Goal: Task Accomplishment & Management: Complete application form

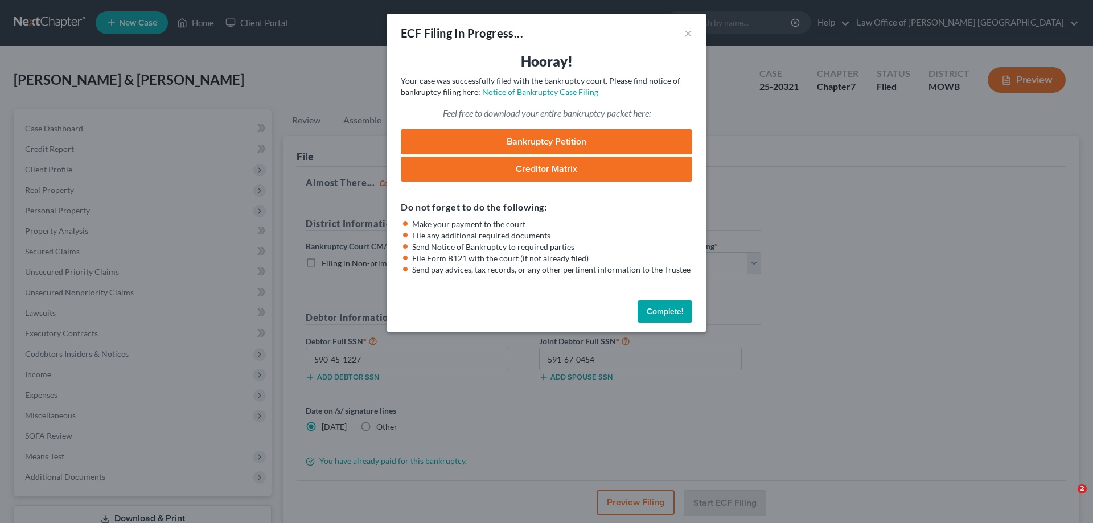
select select "1"
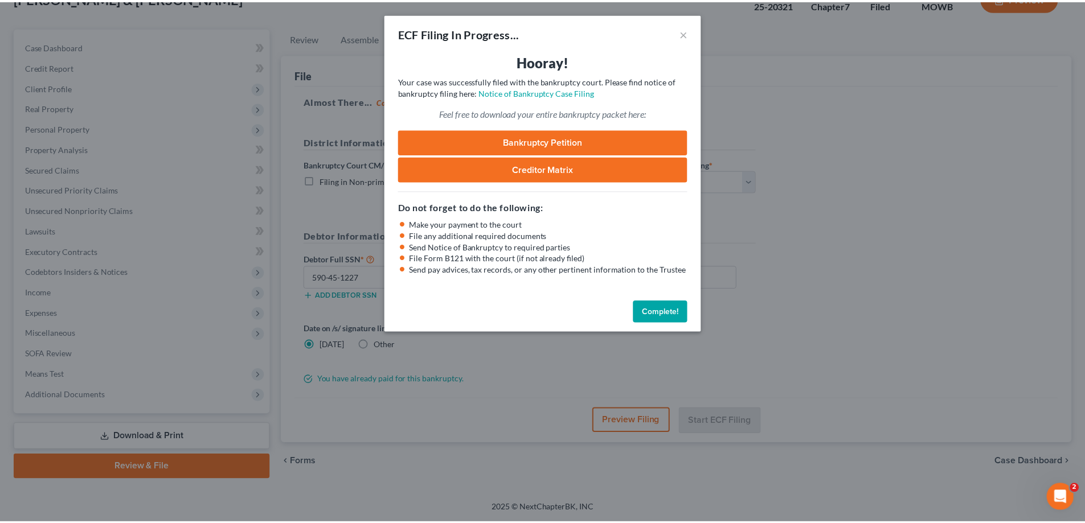
scroll to position [82, 0]
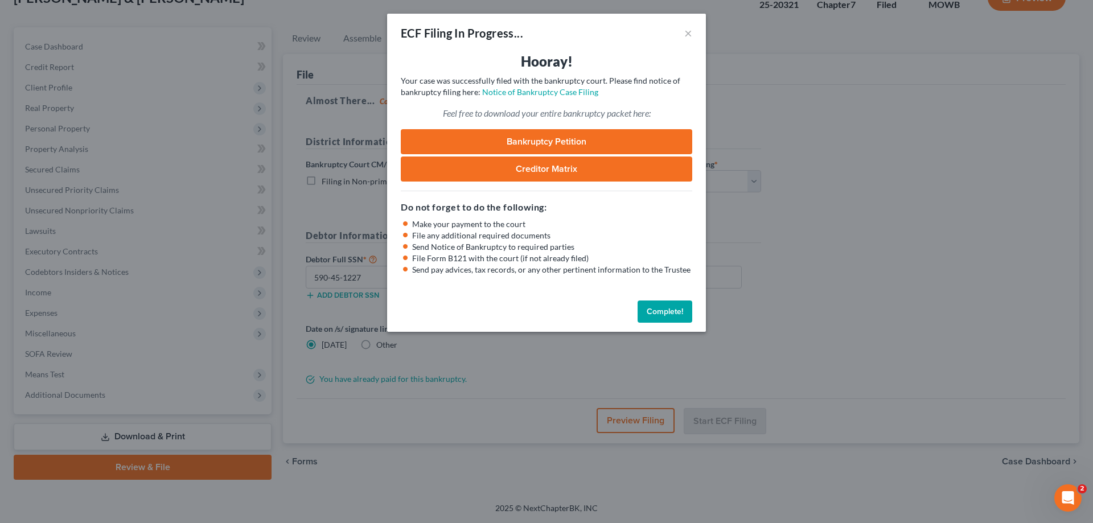
click at [663, 316] on button "Complete!" at bounding box center [665, 312] width 55 height 23
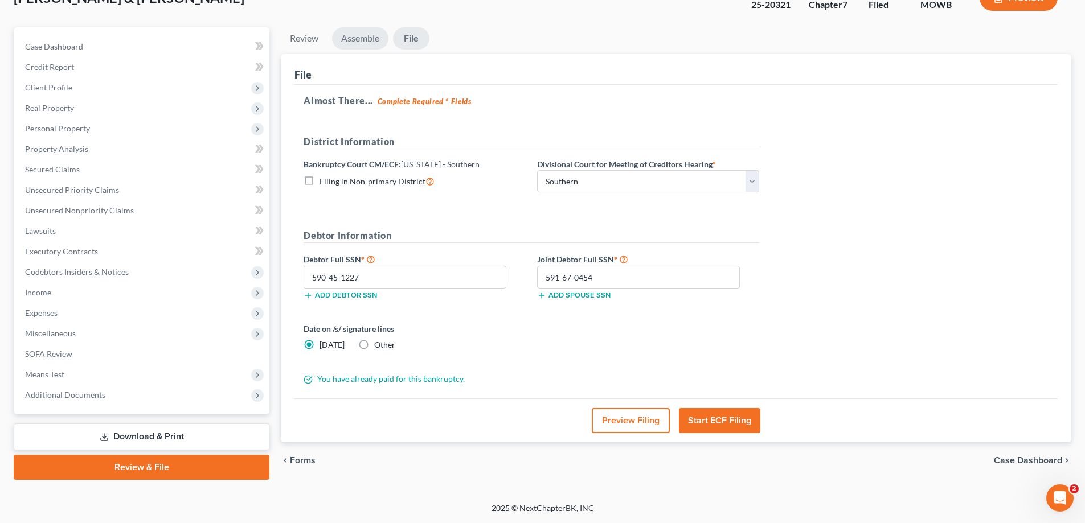
click at [359, 39] on link "Assemble" at bounding box center [360, 38] width 56 height 22
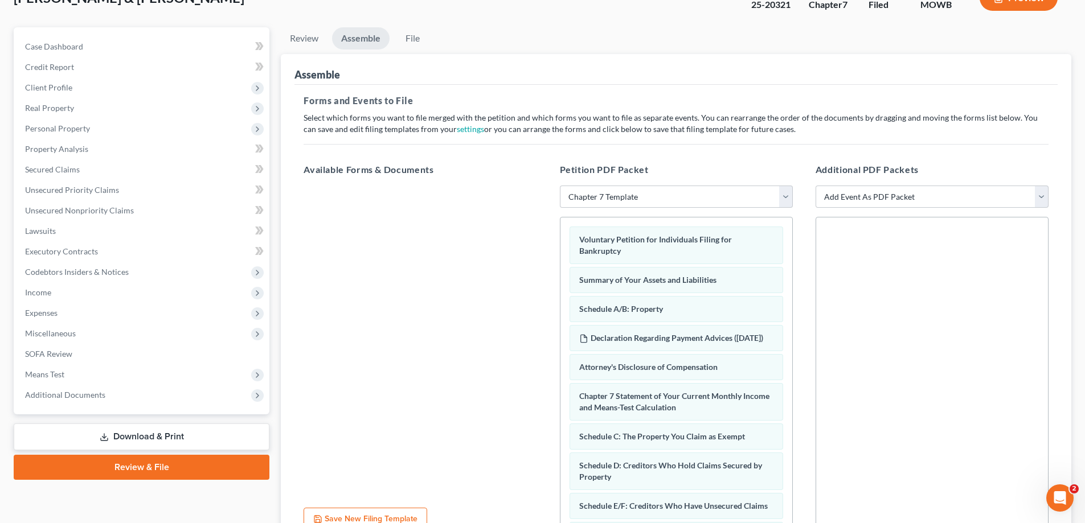
scroll to position [191, 0]
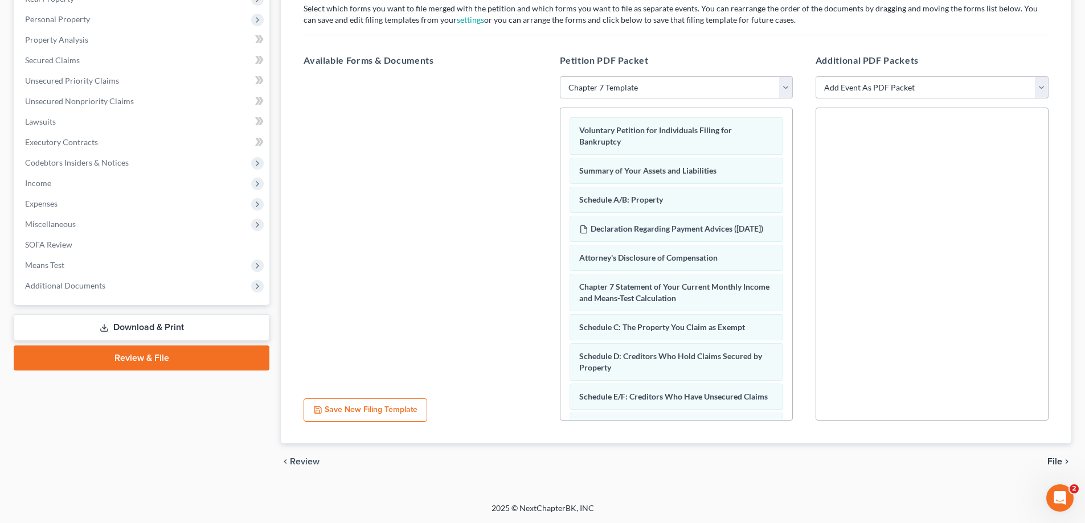
click at [1040, 85] on select "Add Event As PDF Packet Affidavit re: NO Tax Returns Amended Matrix Adding Cred…" at bounding box center [931, 87] width 233 height 23
click at [58, 269] on span "Means Test" at bounding box center [44, 265] width 39 height 10
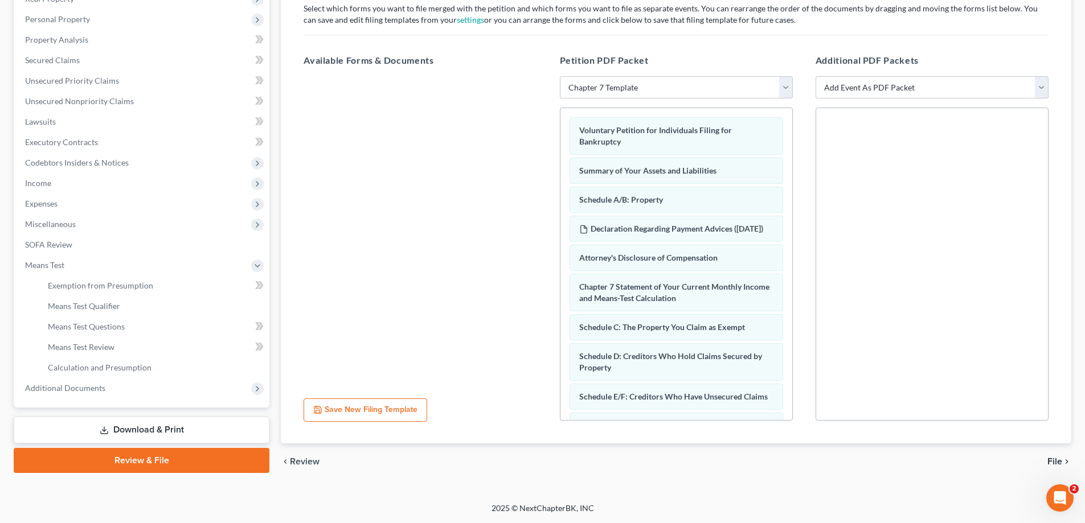
click at [384, 259] on div at bounding box center [419, 232] width 251 height 313
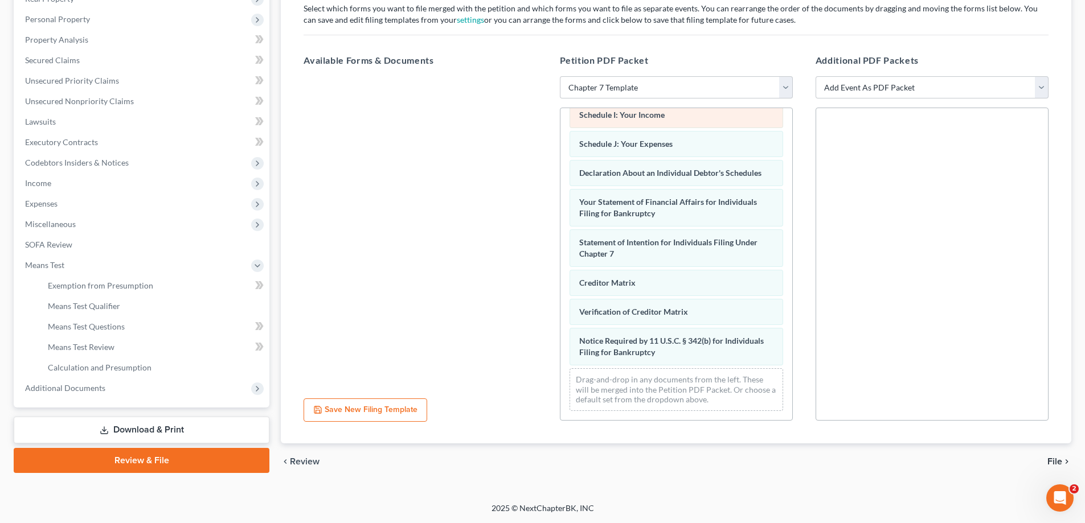
scroll to position [403, 0]
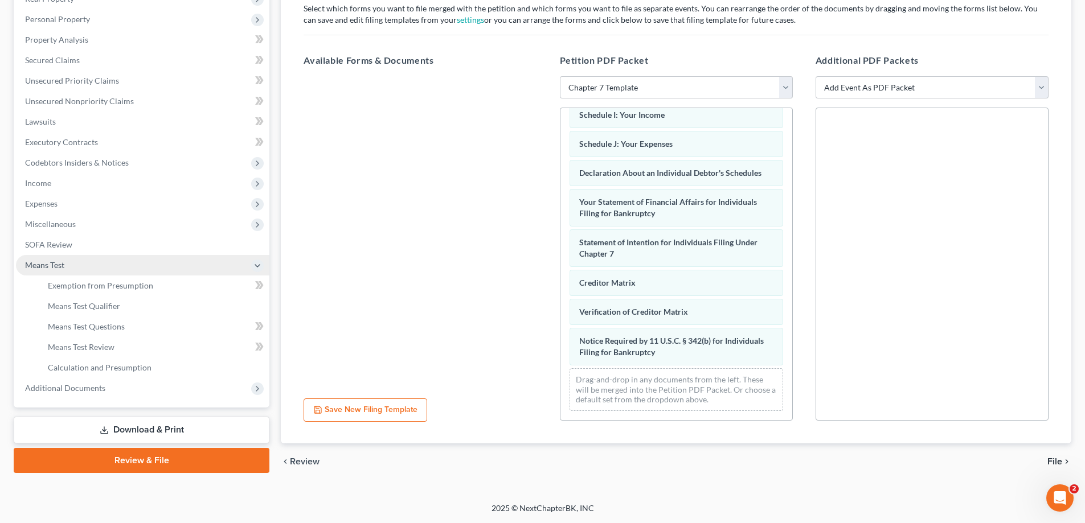
click at [68, 265] on span "Means Test" at bounding box center [142, 265] width 253 height 20
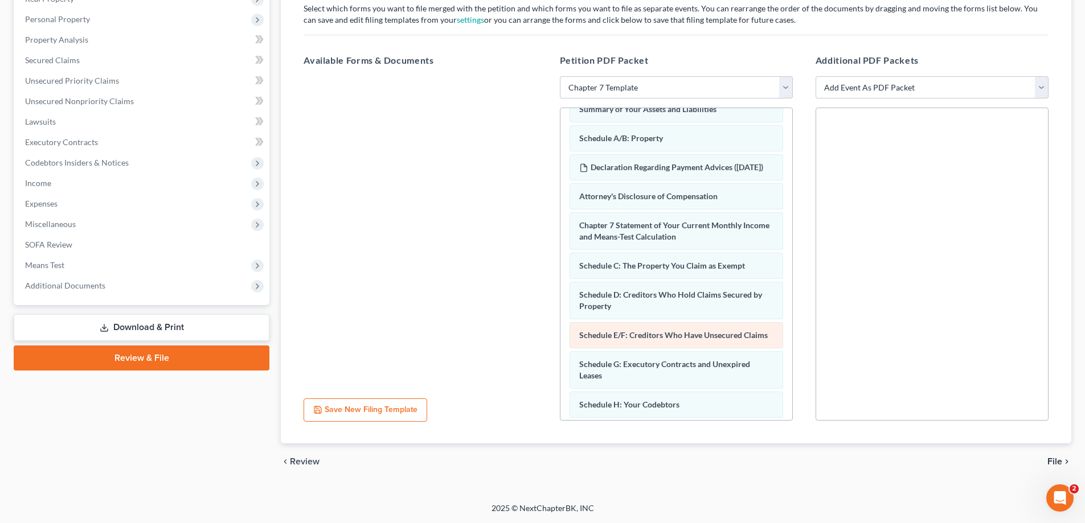
scroll to position [0, 0]
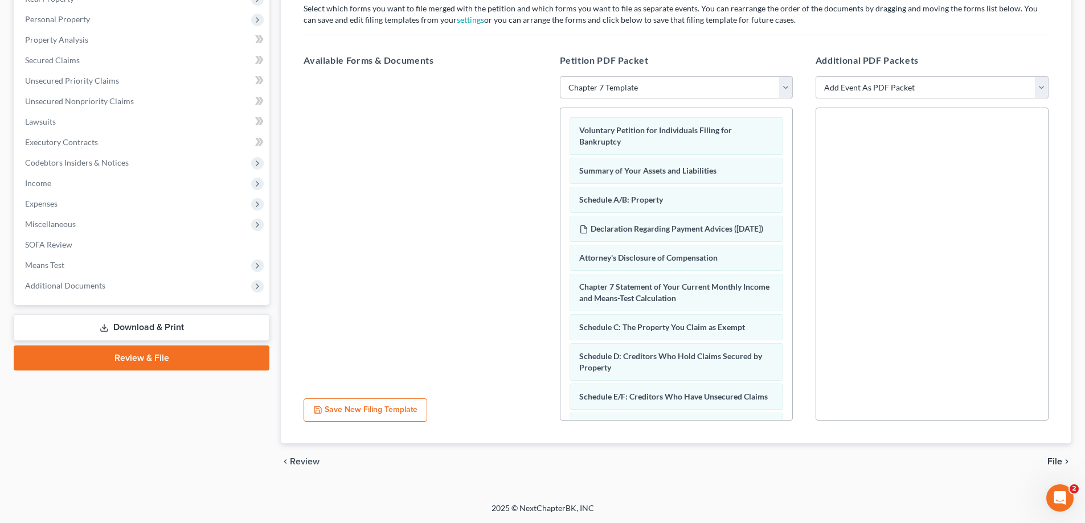
click at [785, 86] on select "Choose Default Petition PDF Packet Emergency Filing (Voluntary Petition and Cre…" at bounding box center [676, 87] width 233 height 23
select select
click at [560, 76] on select "Choose Default Petition PDF Packet Emergency Filing (Voluntary Petition and Cre…" at bounding box center [676, 87] width 233 height 23
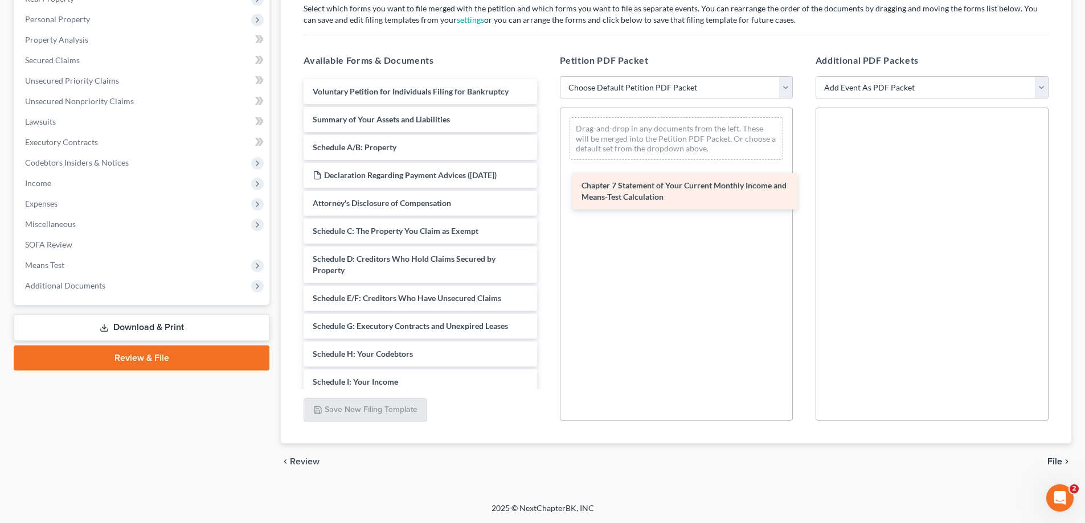
drag, startPoint x: 461, startPoint y: 244, endPoint x: 728, endPoint y: 198, distance: 271.1
click at [545, 198] on div "Chapter 7 Statement of Your Current Monthly Income and Means-Test Calculation V…" at bounding box center [419, 346] width 251 height 534
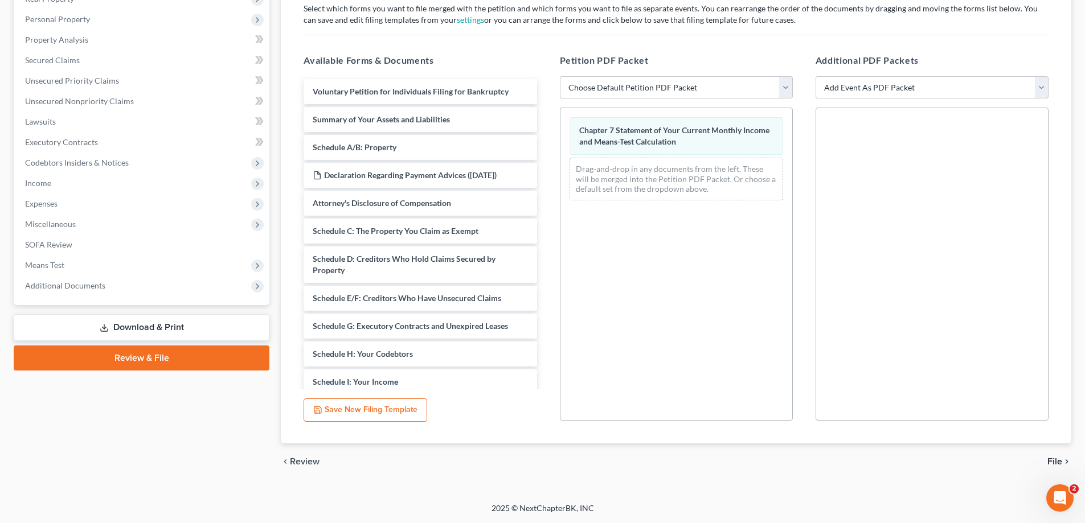
click at [1052, 462] on span "File" at bounding box center [1054, 461] width 15 height 9
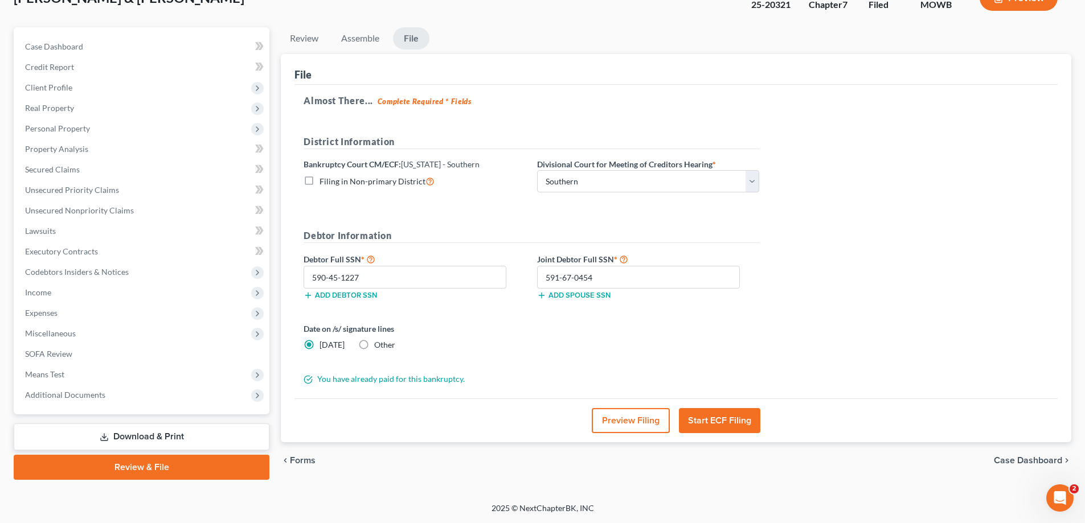
scroll to position [82, 0]
click at [710, 420] on button "Start ECF Filing" at bounding box center [719, 420] width 81 height 25
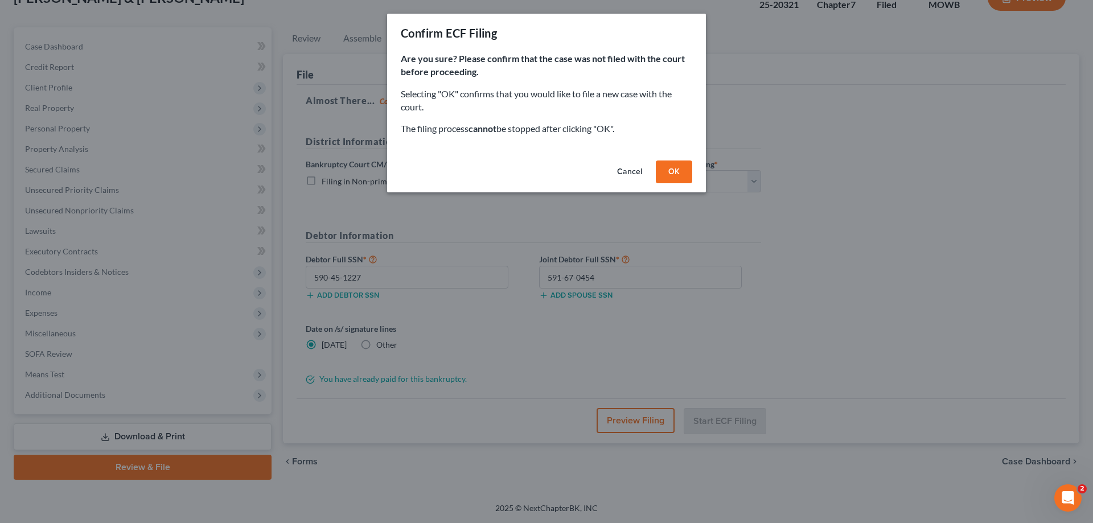
click at [675, 173] on button "OK" at bounding box center [674, 172] width 36 height 23
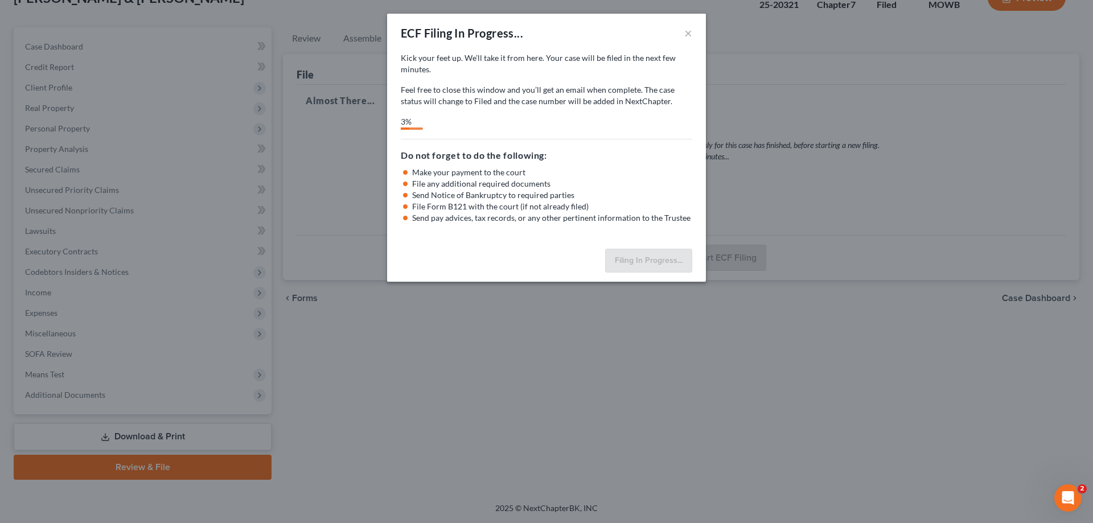
select select "1"
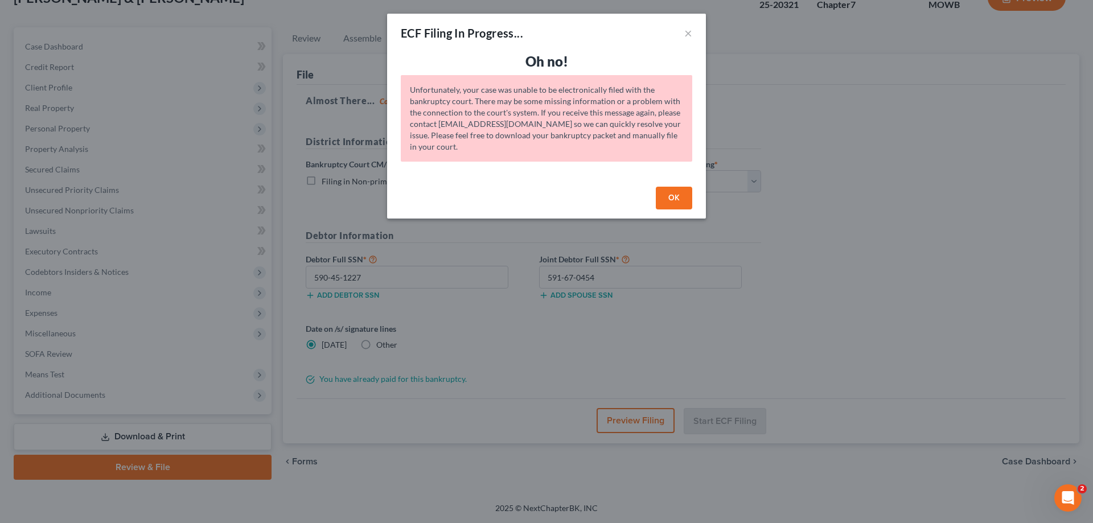
click at [675, 199] on button "OK" at bounding box center [674, 198] width 36 height 23
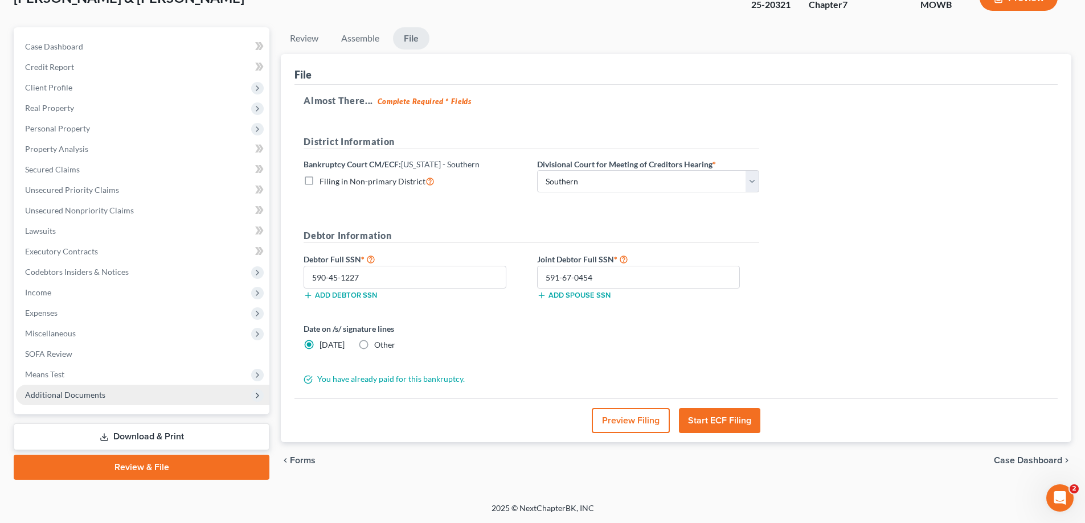
click at [105, 397] on span "Additional Documents" at bounding box center [142, 395] width 253 height 20
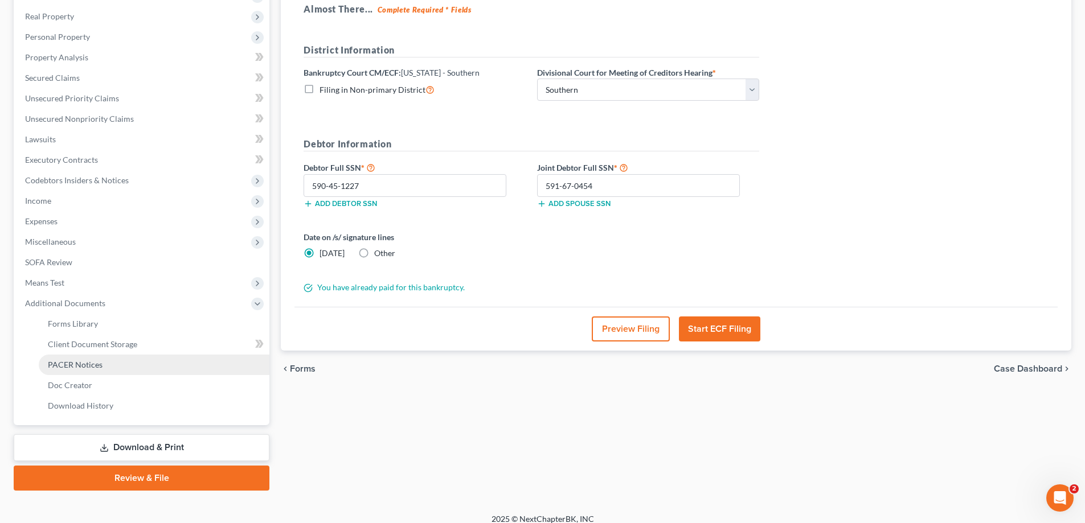
scroll to position [184, 0]
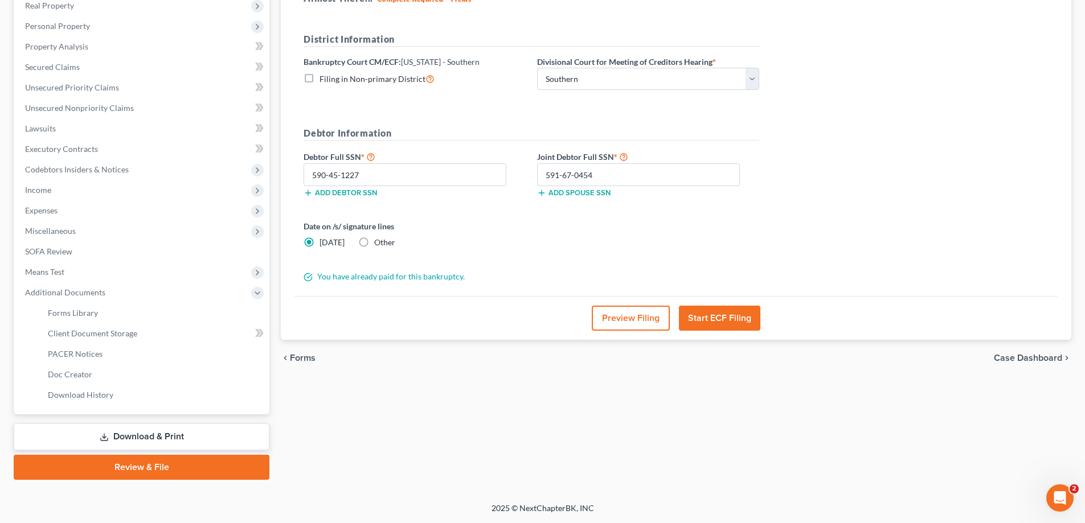
click at [151, 465] on link "Review & File" at bounding box center [142, 467] width 256 height 25
click at [153, 430] on link "Download & Print" at bounding box center [142, 437] width 256 height 27
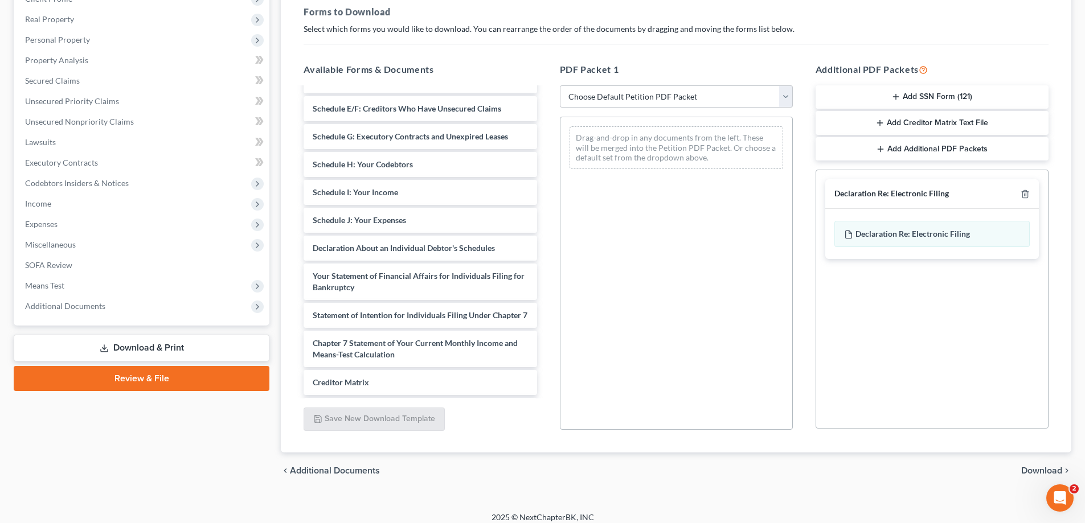
scroll to position [228, 0]
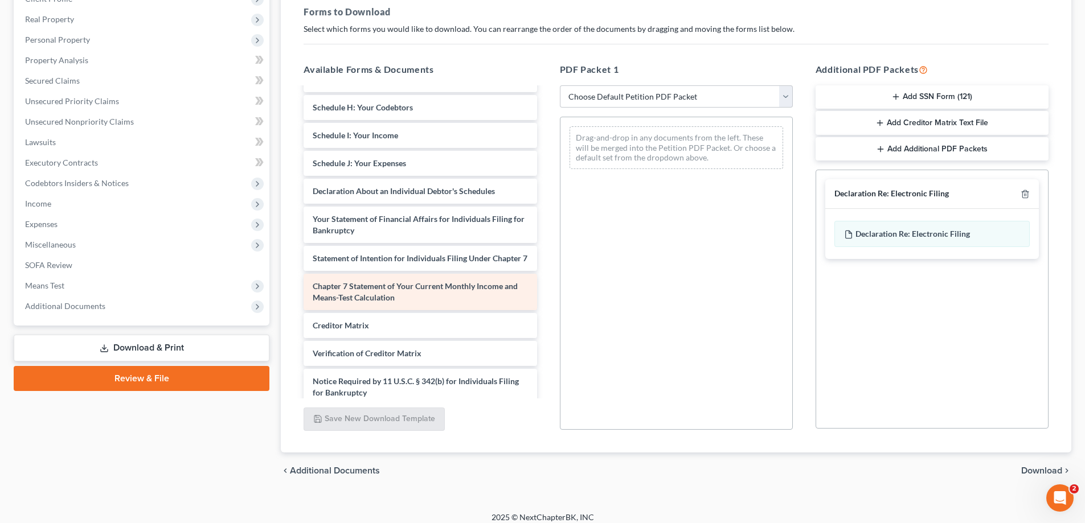
click at [453, 305] on div "Chapter 7 Statement of Your Current Monthly Income and Means-Test Calculation" at bounding box center [419, 292] width 233 height 36
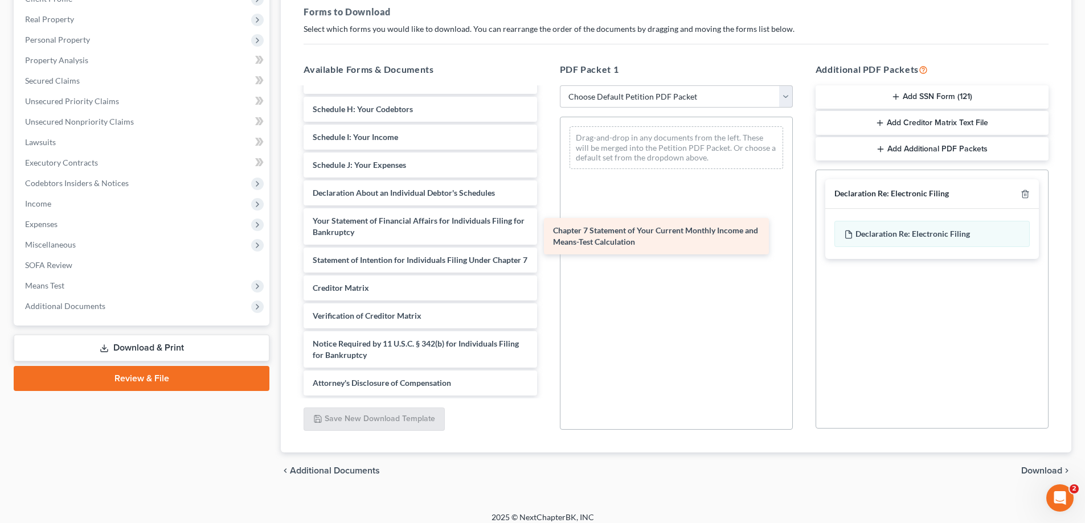
drag, startPoint x: 453, startPoint y: 305, endPoint x: 694, endPoint y: 238, distance: 249.5
click at [545, 238] on div "Chapter 7 Statement of Your Current Monthly Income and Means-Test Calculation D…" at bounding box center [419, 129] width 251 height 534
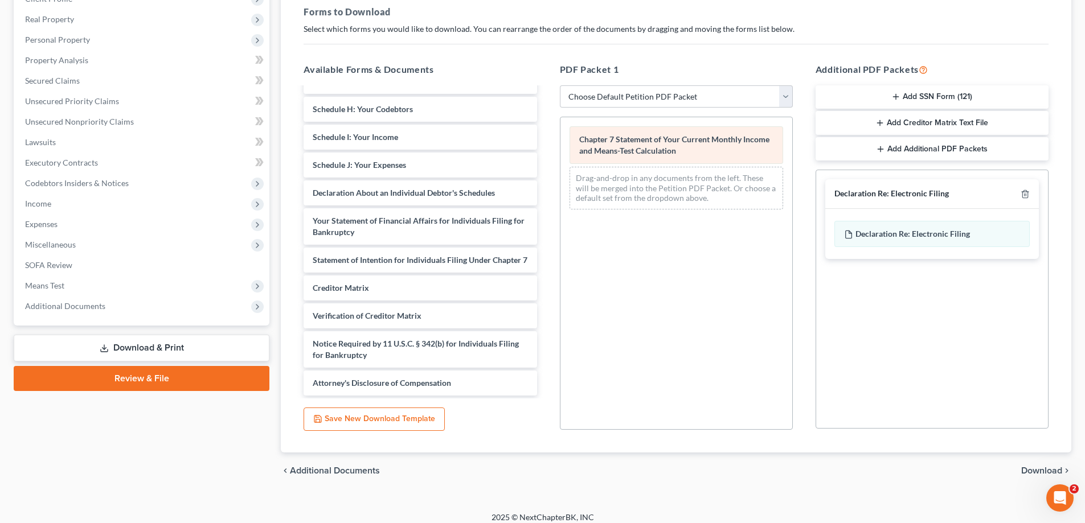
click at [676, 144] on span "Chapter 7 Statement of Your Current Monthly Income and Means-Test Calculation" at bounding box center [674, 144] width 190 height 21
click at [143, 348] on link "Download & Print" at bounding box center [142, 348] width 256 height 27
click at [150, 348] on link "Download & Print" at bounding box center [142, 348] width 256 height 27
click at [136, 350] on link "Download & Print" at bounding box center [142, 348] width 256 height 27
click at [135, 347] on link "Download & Print" at bounding box center [142, 348] width 256 height 27
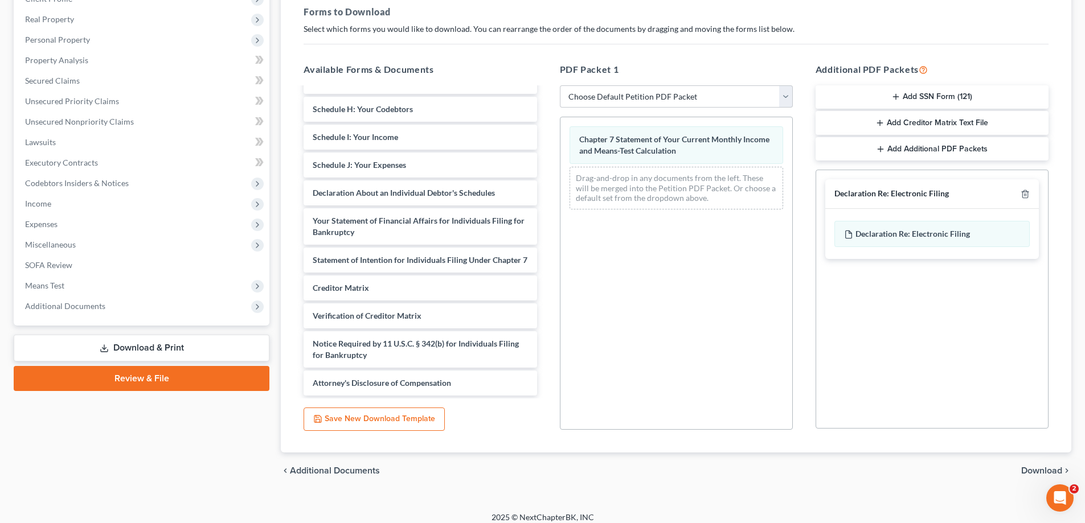
click at [165, 348] on link "Download & Print" at bounding box center [142, 348] width 256 height 27
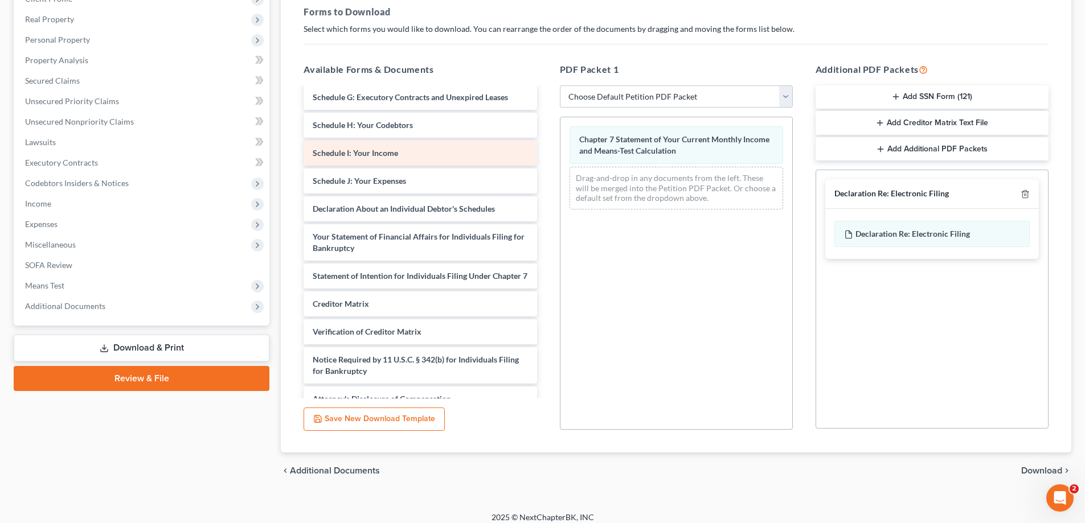
scroll to position [237, 0]
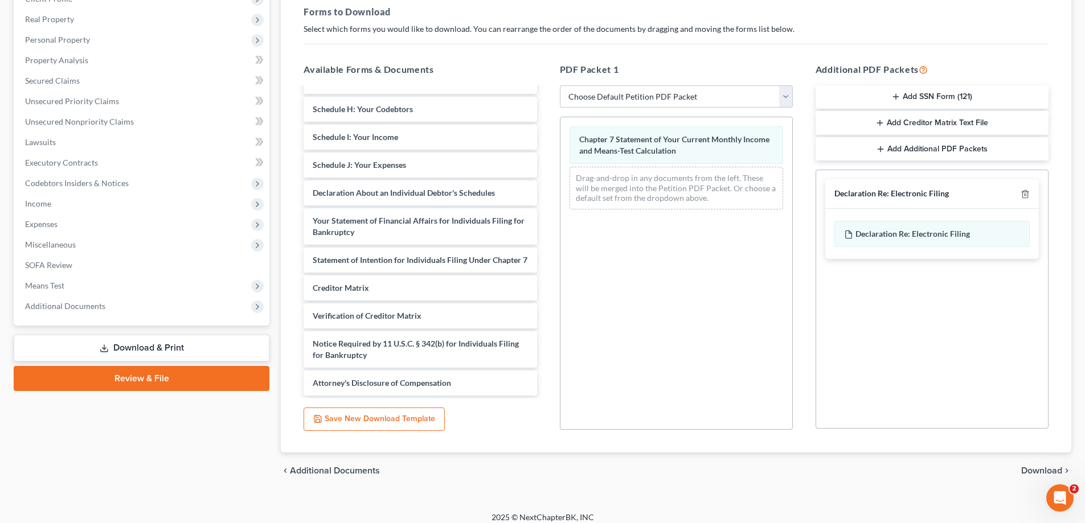
click at [169, 348] on link "Download & Print" at bounding box center [142, 348] width 256 height 27
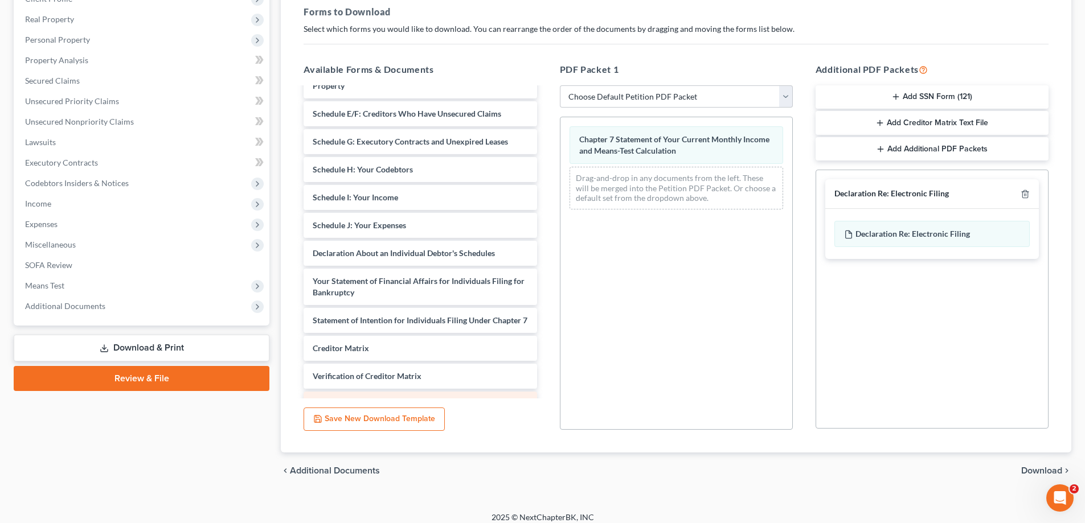
scroll to position [181, 0]
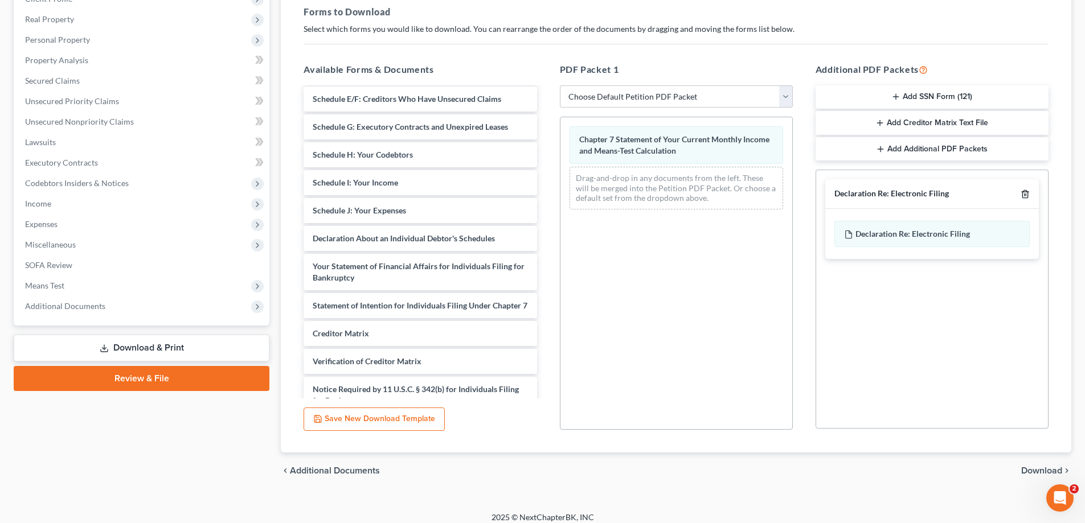
click at [1024, 195] on line "button" at bounding box center [1024, 195] width 0 height 2
click at [1041, 469] on span "Download" at bounding box center [1041, 470] width 41 height 9
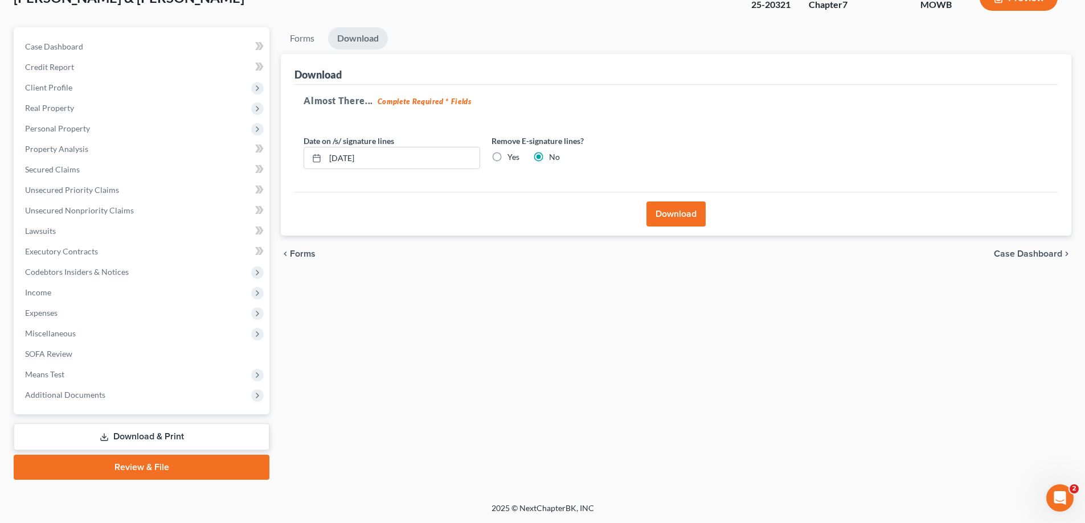
scroll to position [82, 0]
click at [680, 217] on button "Download" at bounding box center [675, 214] width 59 height 25
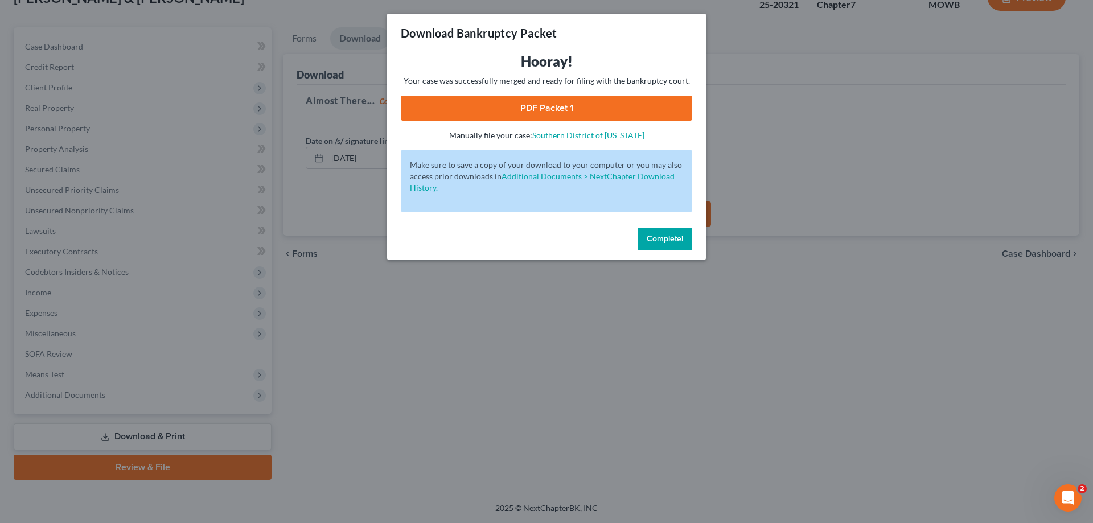
click at [548, 105] on link "PDF Packet 1" at bounding box center [547, 108] width 292 height 25
click at [656, 247] on button "Complete!" at bounding box center [665, 239] width 55 height 23
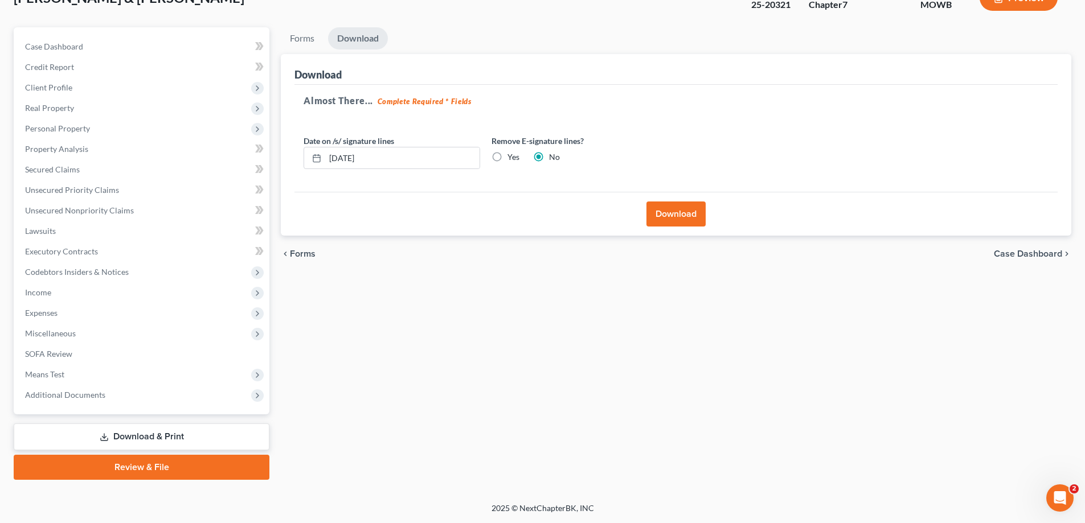
click at [186, 464] on link "Review & File" at bounding box center [142, 467] width 256 height 25
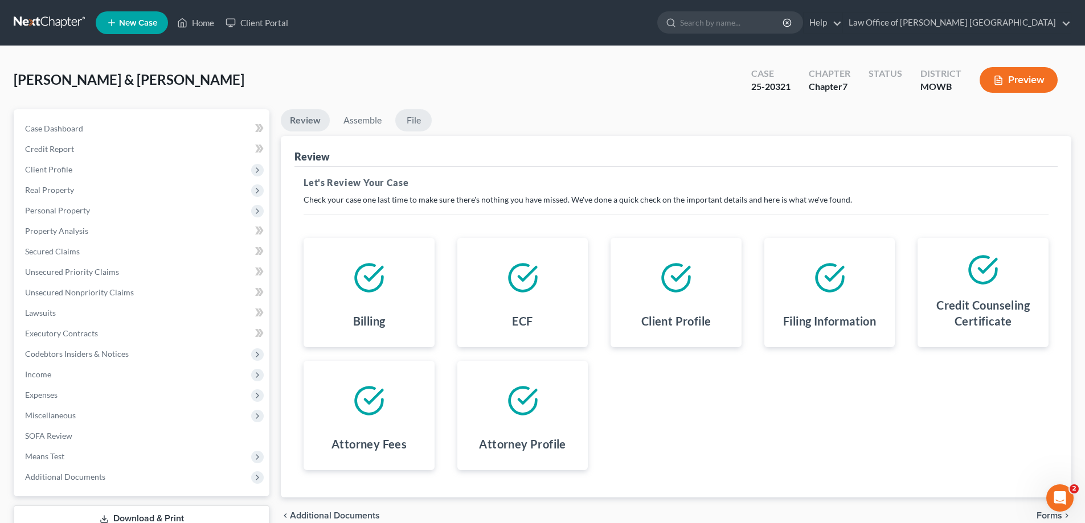
click at [413, 120] on link "File" at bounding box center [413, 120] width 36 height 22
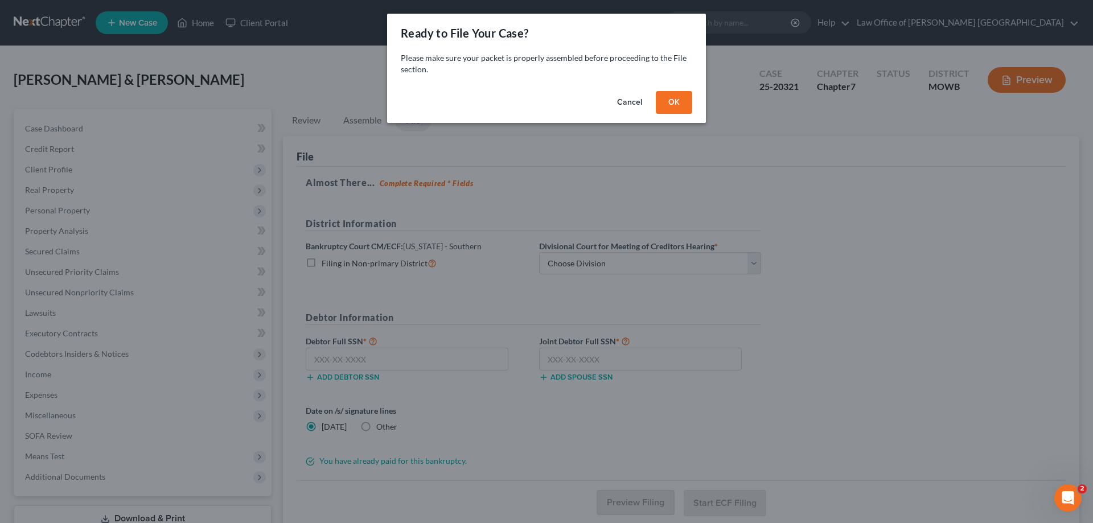
click at [675, 101] on button "OK" at bounding box center [674, 102] width 36 height 23
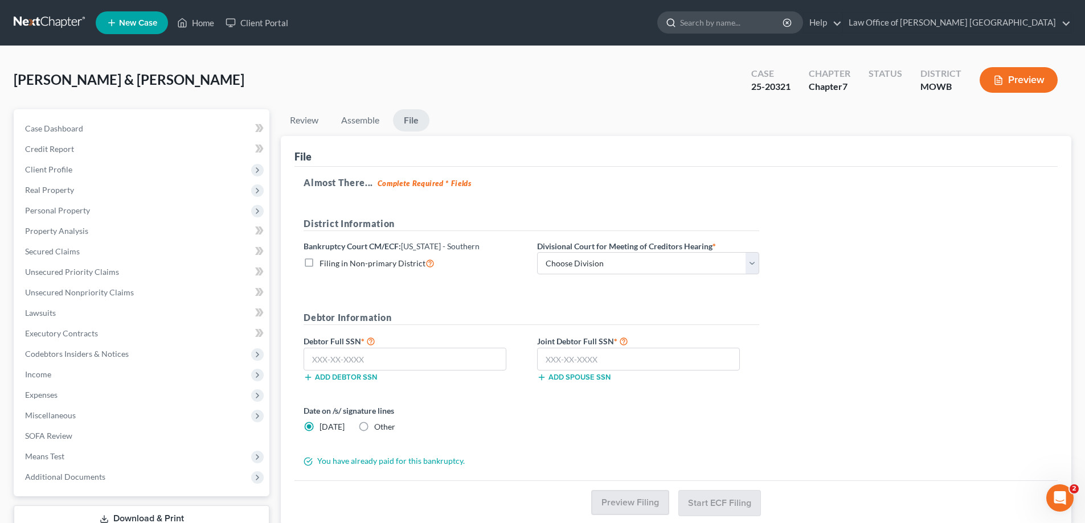
click at [746, 26] on input "search" at bounding box center [732, 22] width 104 height 21
type input "manually file"
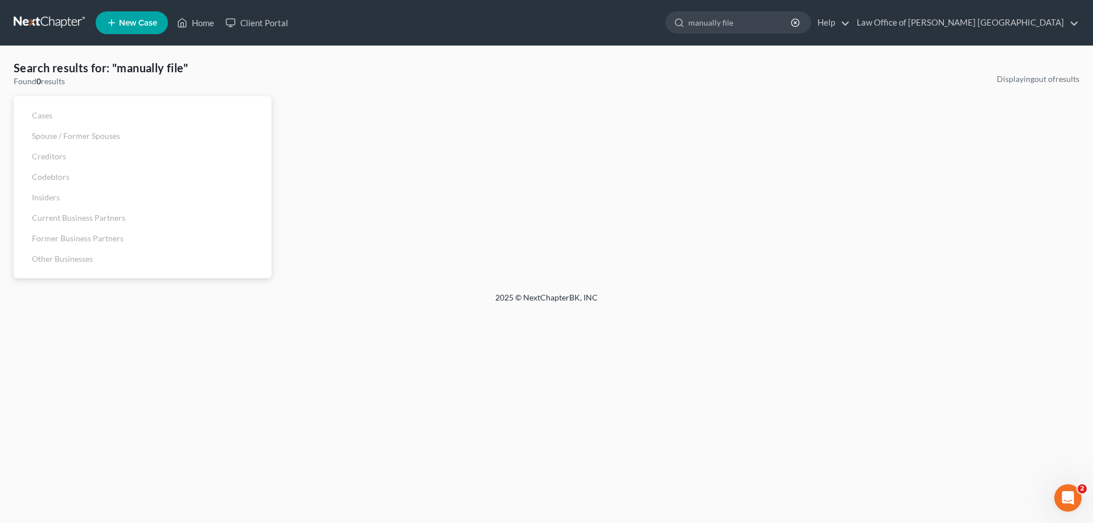
click at [54, 21] on link at bounding box center [50, 23] width 73 height 20
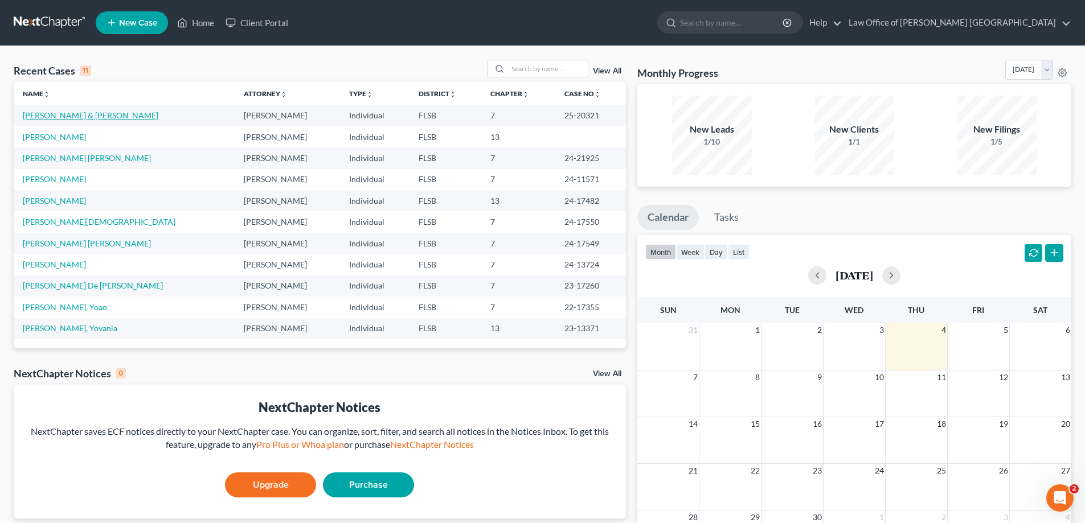
click at [65, 117] on link "[PERSON_NAME] & [PERSON_NAME]" at bounding box center [91, 115] width 136 height 10
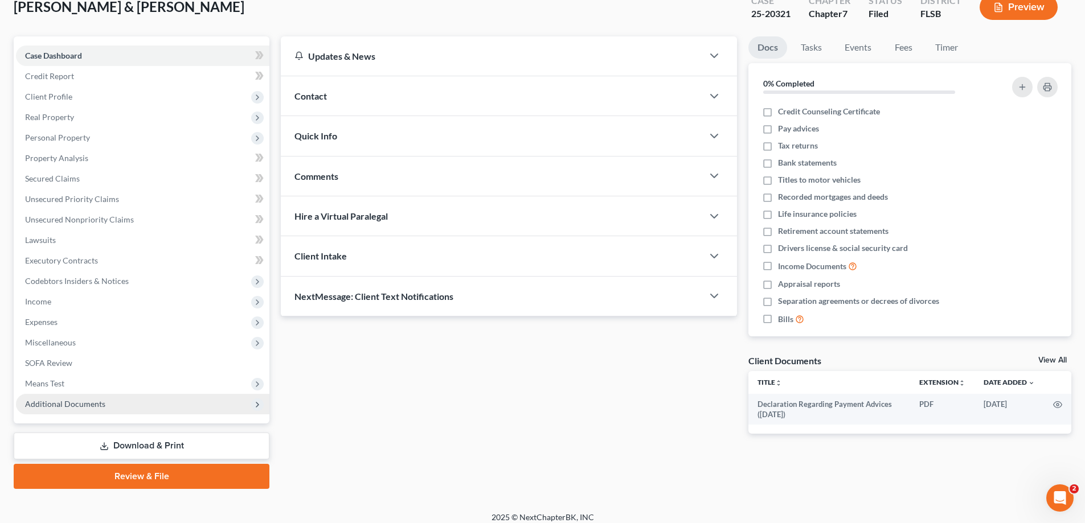
scroll to position [82, 0]
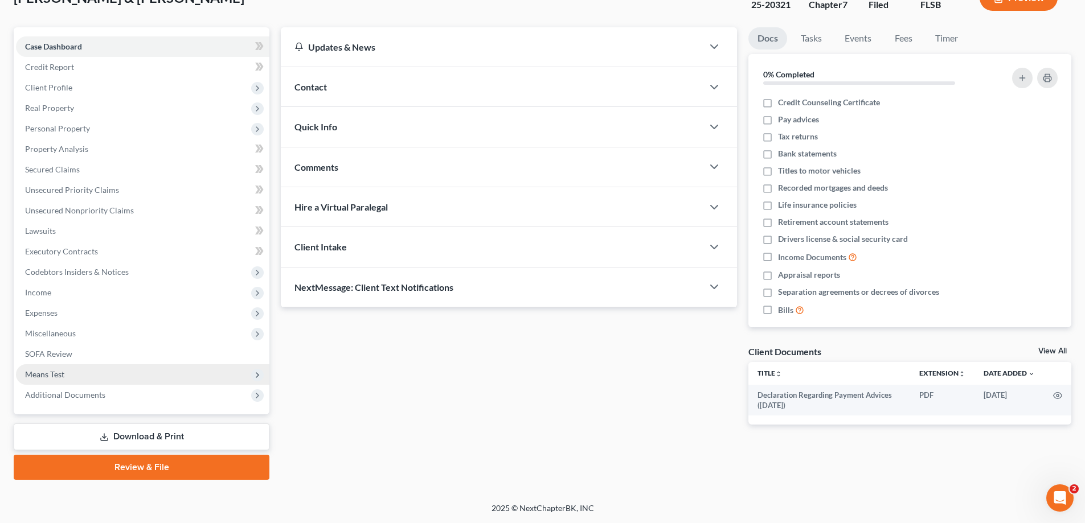
click at [55, 372] on span "Means Test" at bounding box center [44, 375] width 39 height 10
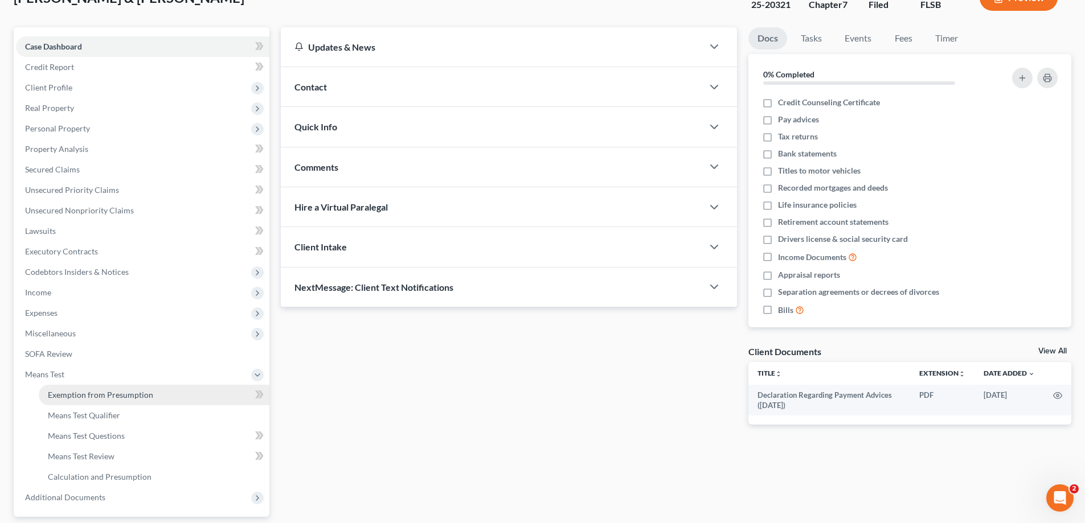
click at [81, 397] on span "Exemption from Presumption" at bounding box center [100, 395] width 105 height 10
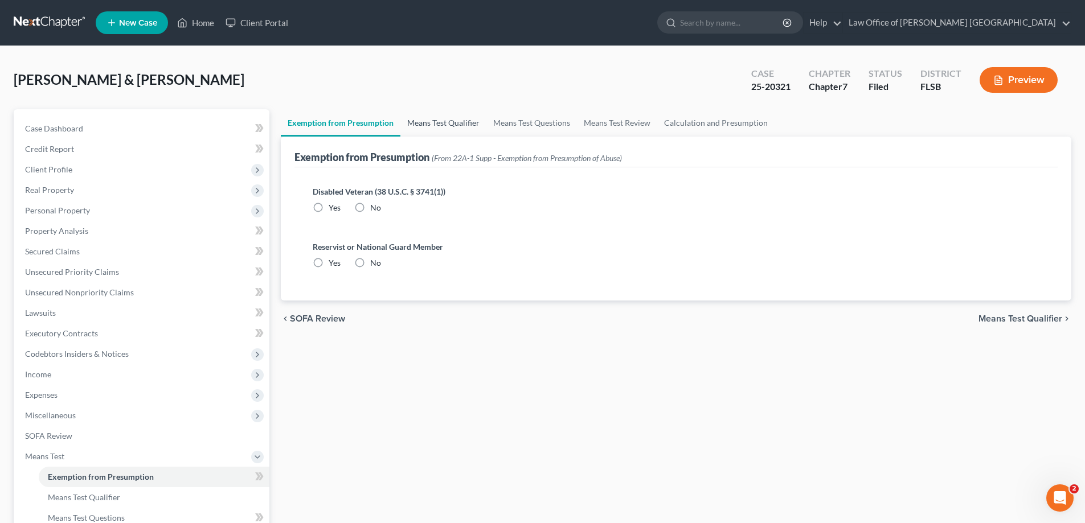
click at [448, 125] on link "Means Test Qualifier" at bounding box center [443, 122] width 86 height 27
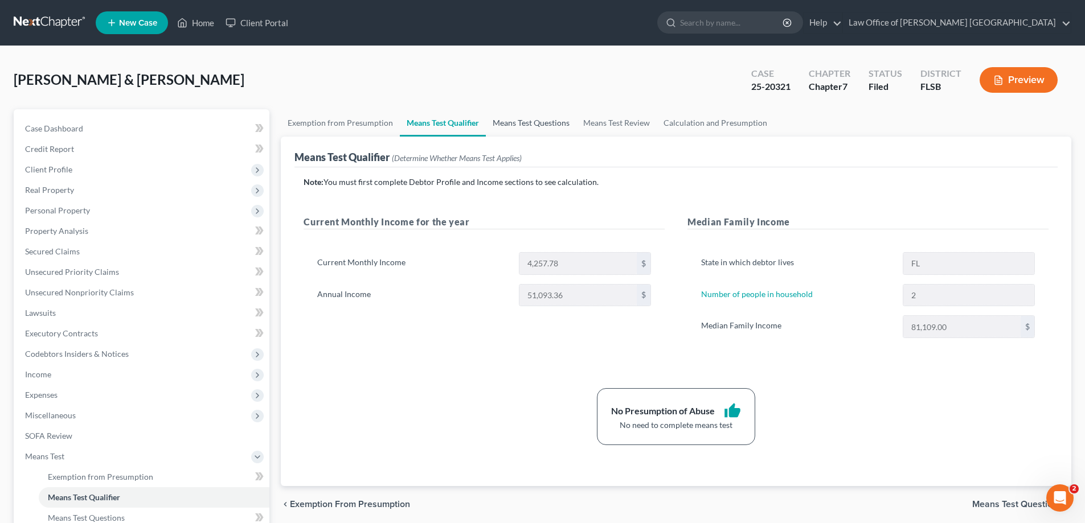
click at [538, 125] on link "Means Test Questions" at bounding box center [531, 122] width 91 height 27
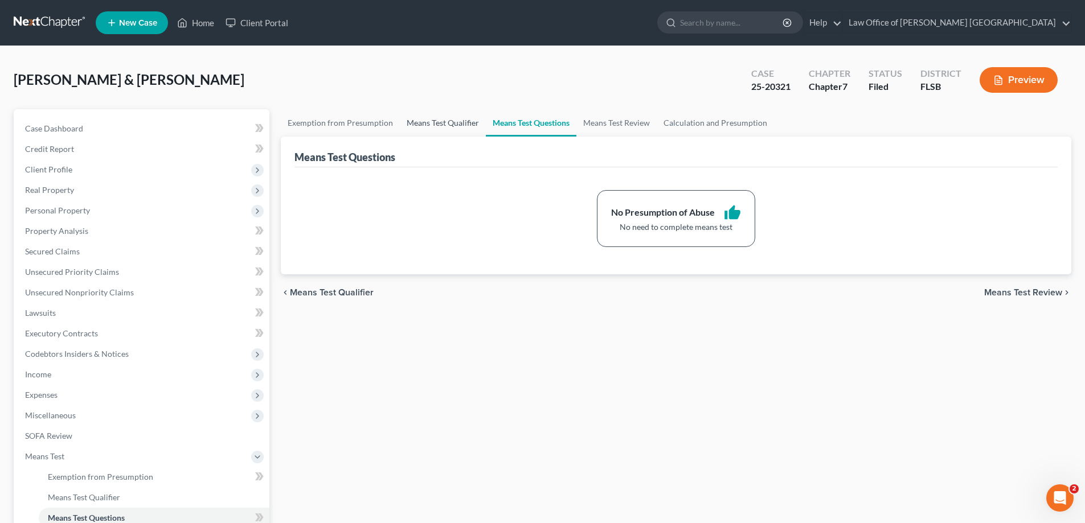
click at [450, 124] on link "Means Test Qualifier" at bounding box center [443, 122] width 86 height 27
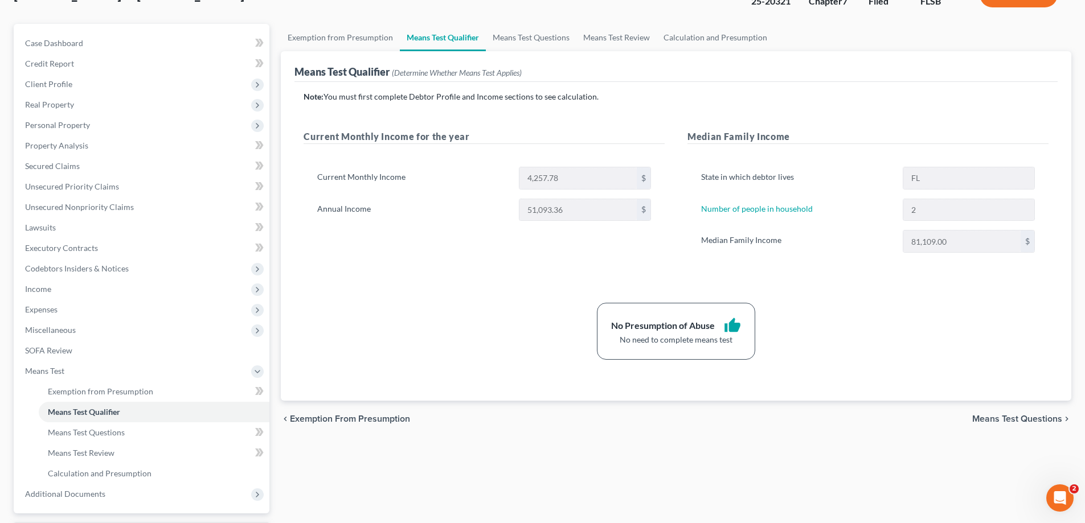
scroll to position [114, 0]
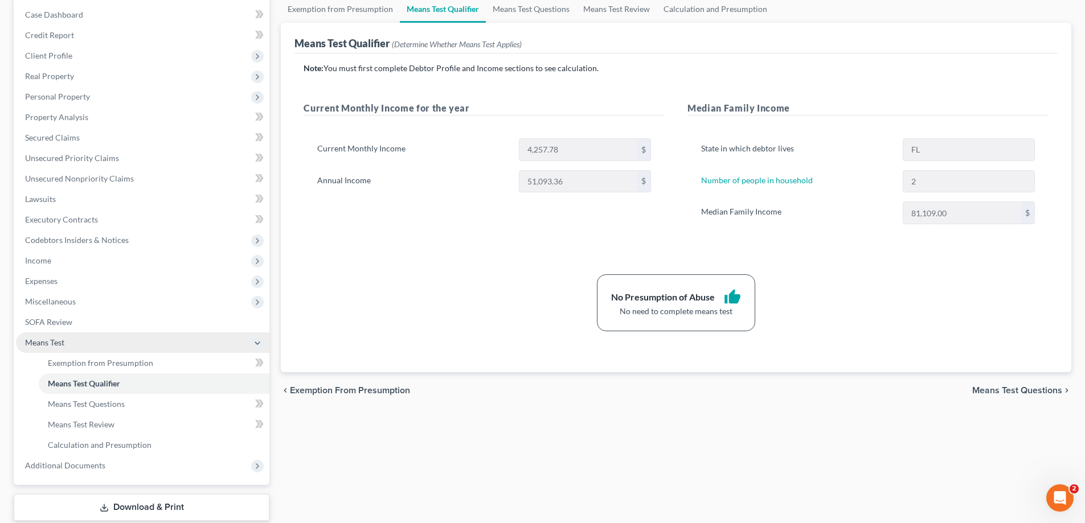
click at [56, 342] on span "Means Test" at bounding box center [44, 343] width 39 height 10
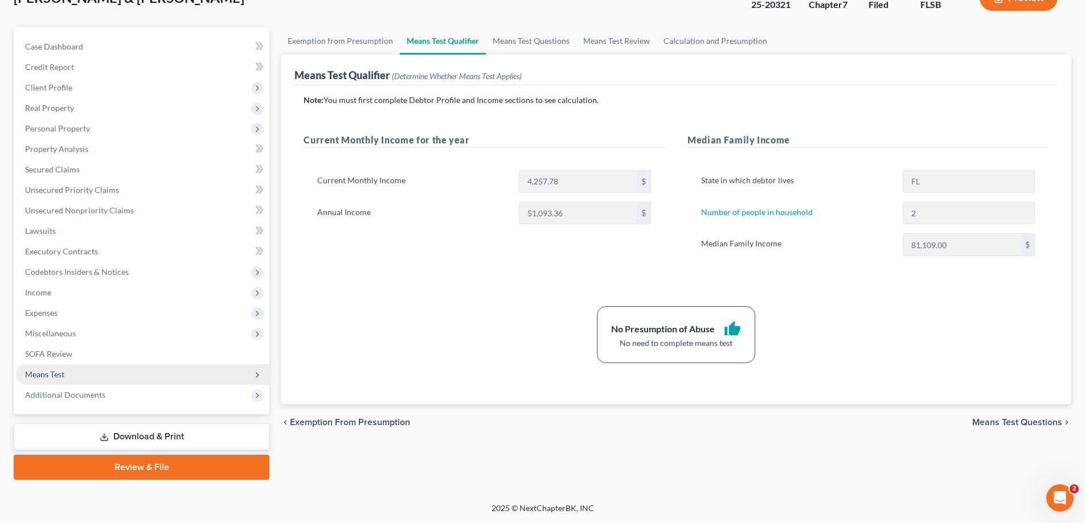
scroll to position [82, 0]
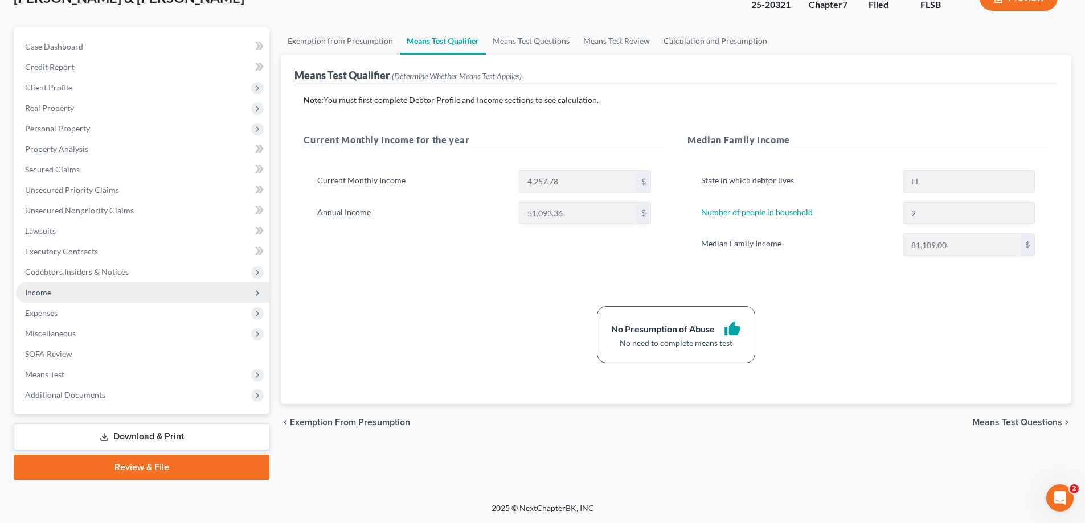
click at [52, 296] on span "Income" at bounding box center [142, 292] width 253 height 20
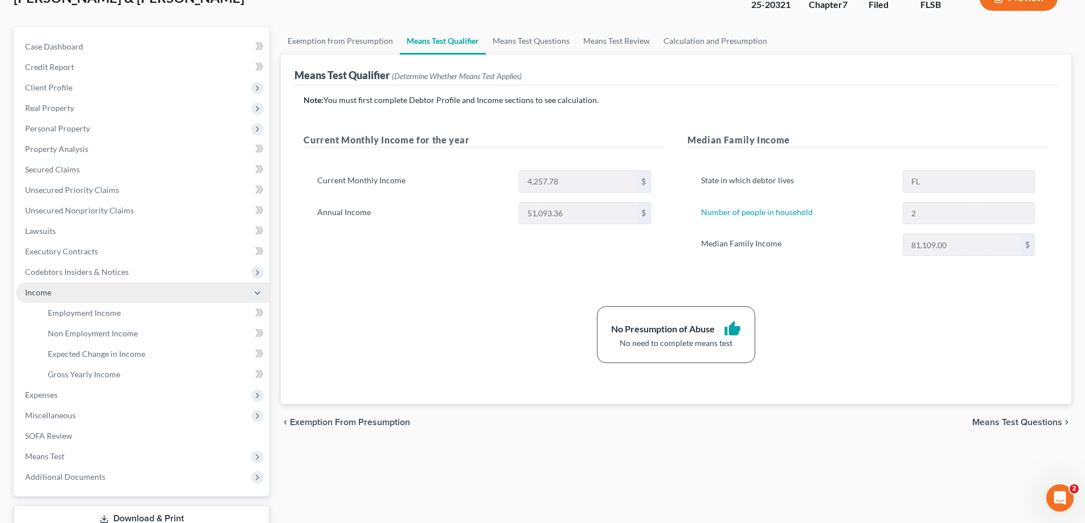
scroll to position [114, 0]
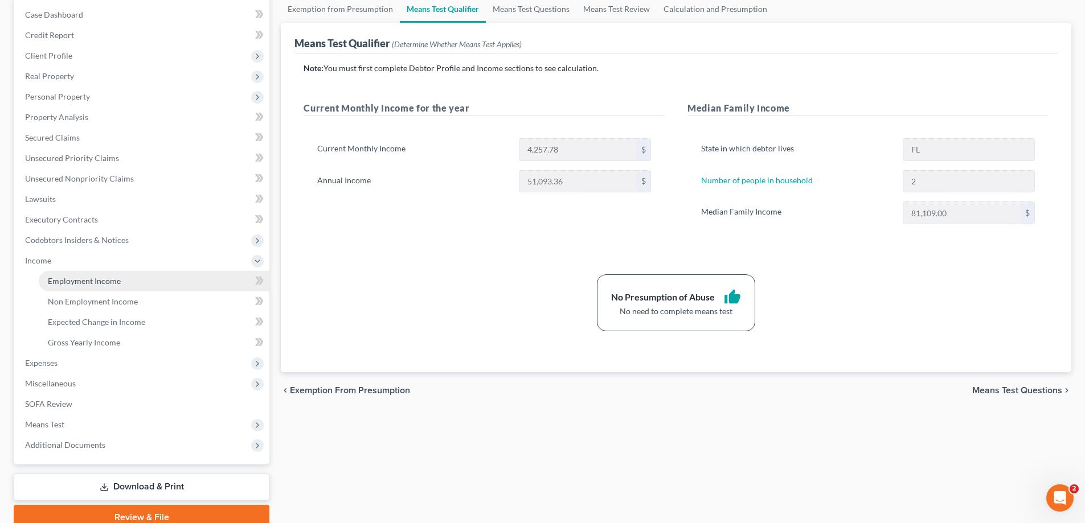
click at [75, 282] on span "Employment Income" at bounding box center [84, 281] width 73 height 10
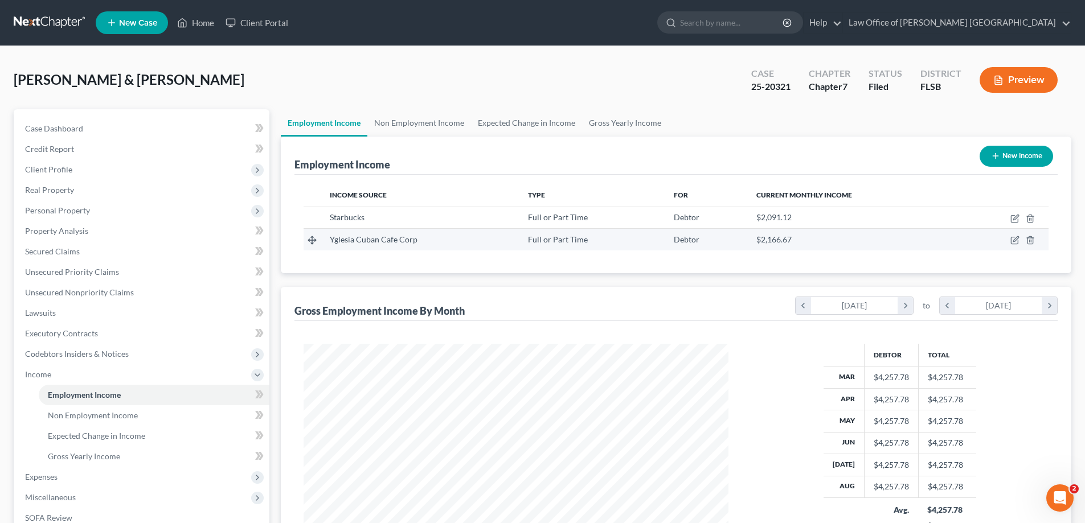
click at [676, 239] on span "Debtor" at bounding box center [687, 240] width 26 height 10
click at [1016, 241] on icon "button" at bounding box center [1014, 240] width 9 height 9
select select "0"
select select "9"
select select "3"
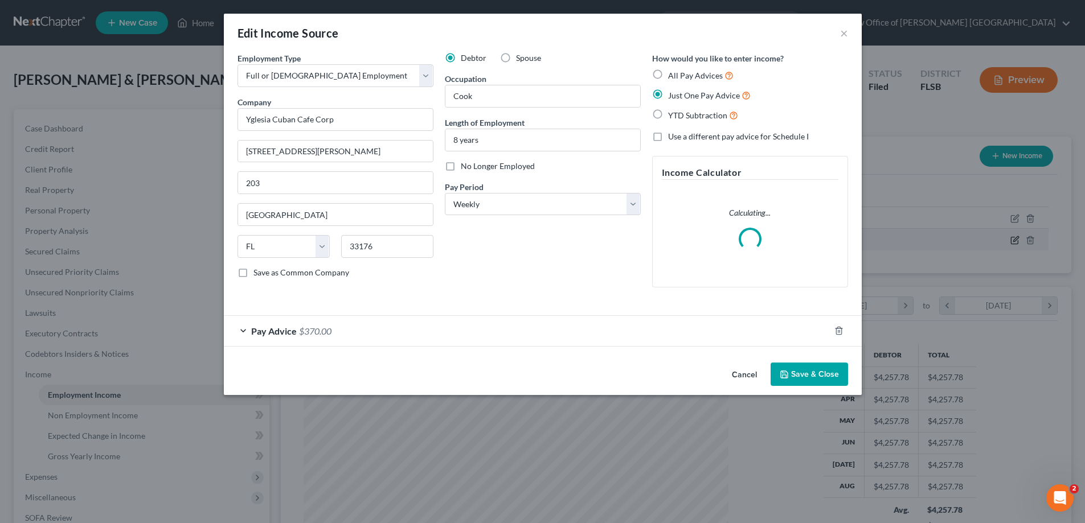
scroll to position [214, 452]
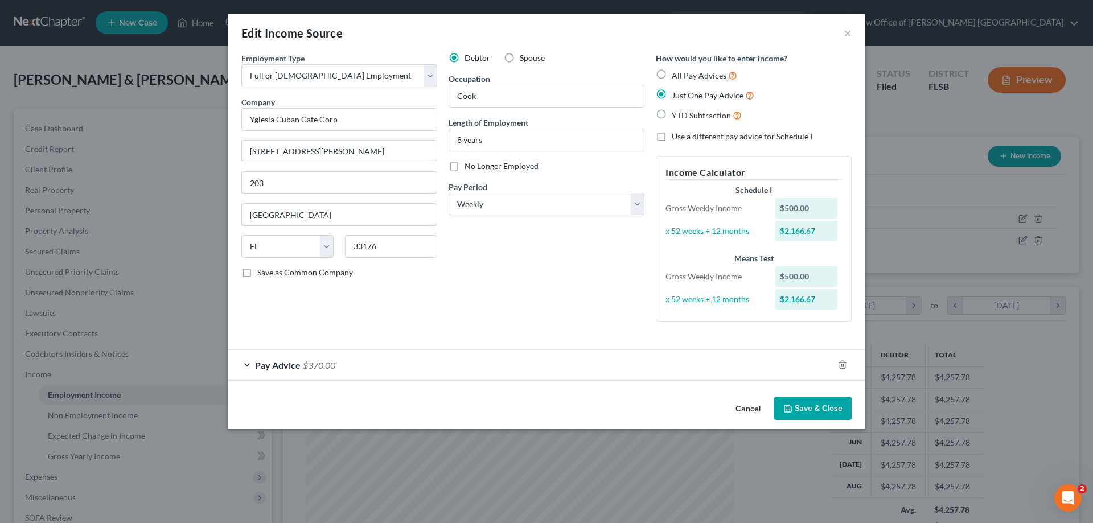
click at [520, 58] on label "Spouse" at bounding box center [532, 57] width 25 height 11
click at [524, 58] on input "Spouse" at bounding box center [527, 55] width 7 height 7
radio input "true"
click at [803, 409] on button "Save & Close" at bounding box center [812, 409] width 77 height 24
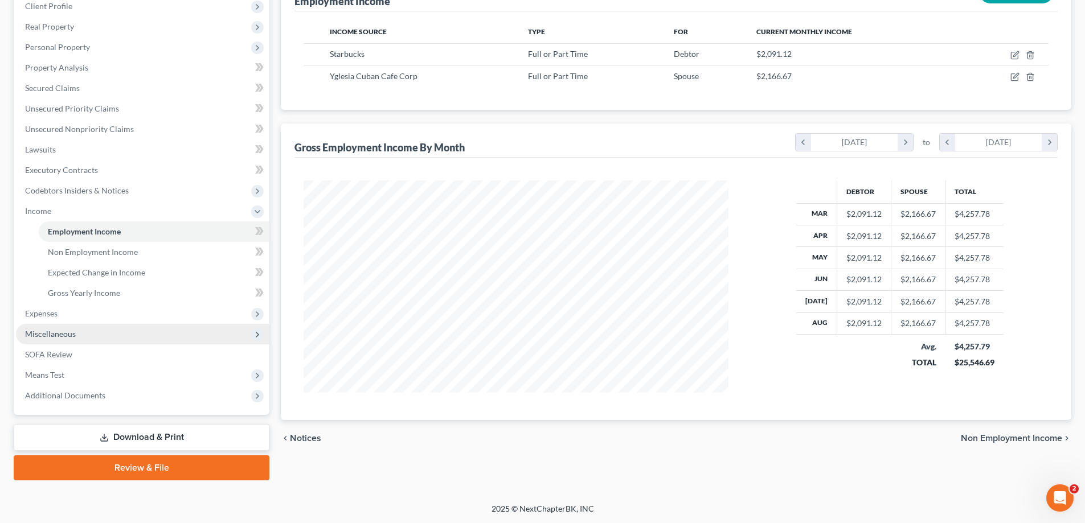
scroll to position [164, 0]
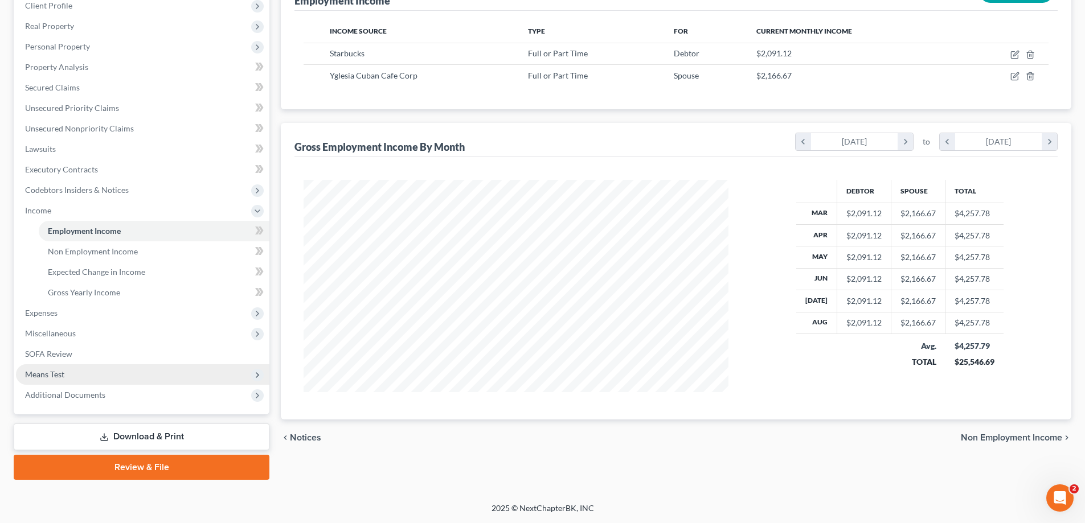
click at [60, 375] on span "Means Test" at bounding box center [44, 375] width 39 height 10
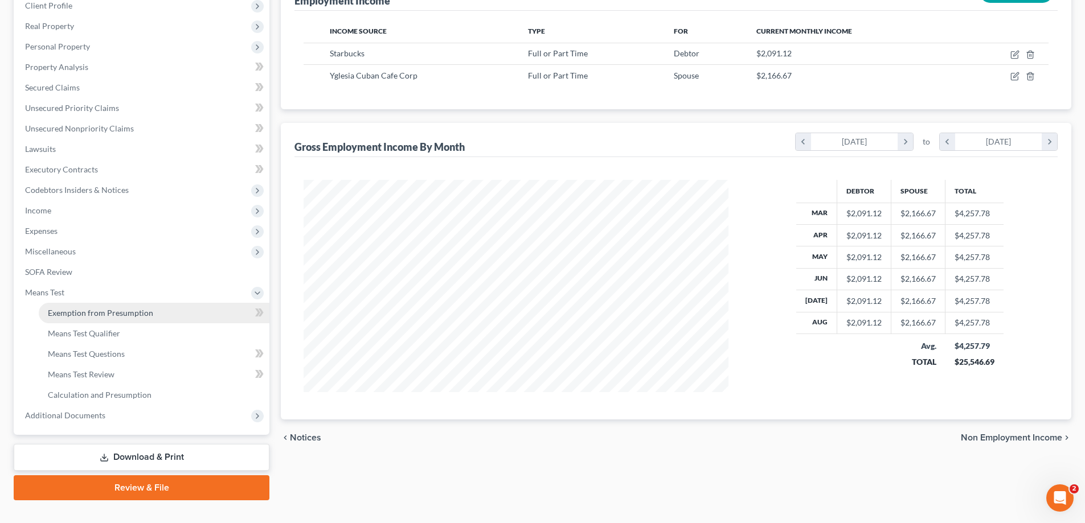
click at [85, 315] on span "Exemption from Presumption" at bounding box center [100, 313] width 105 height 10
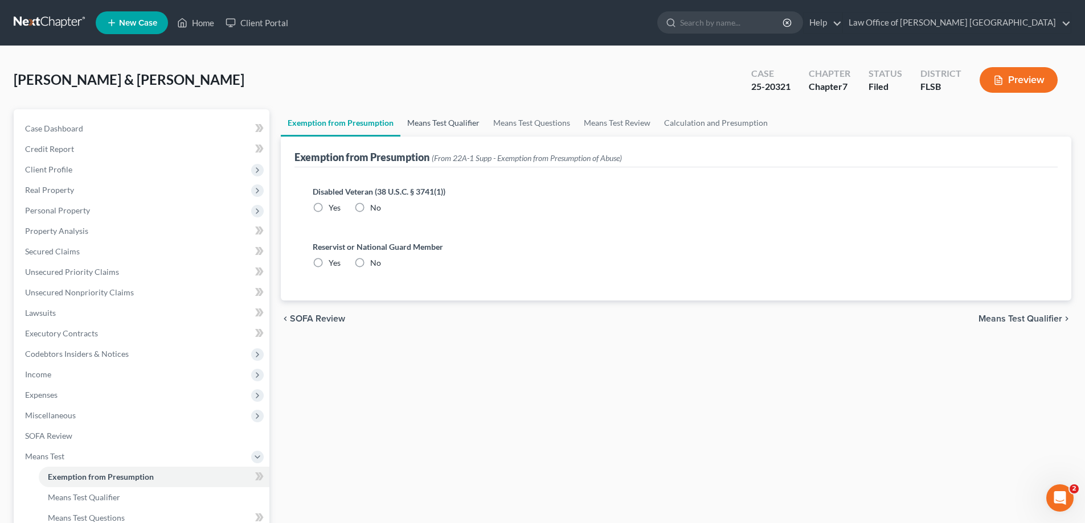
click at [451, 122] on link "Means Test Qualifier" at bounding box center [443, 122] width 86 height 27
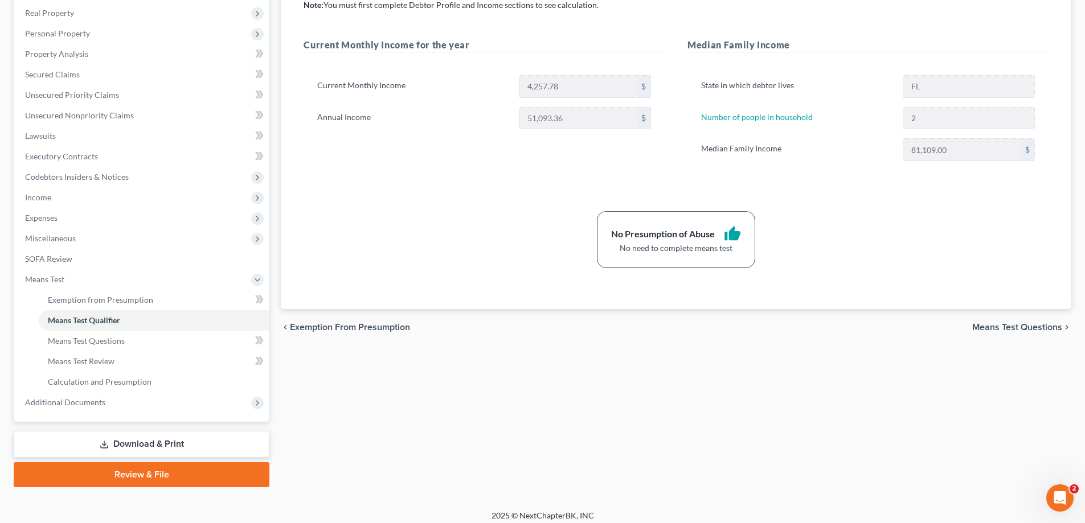
scroll to position [184, 0]
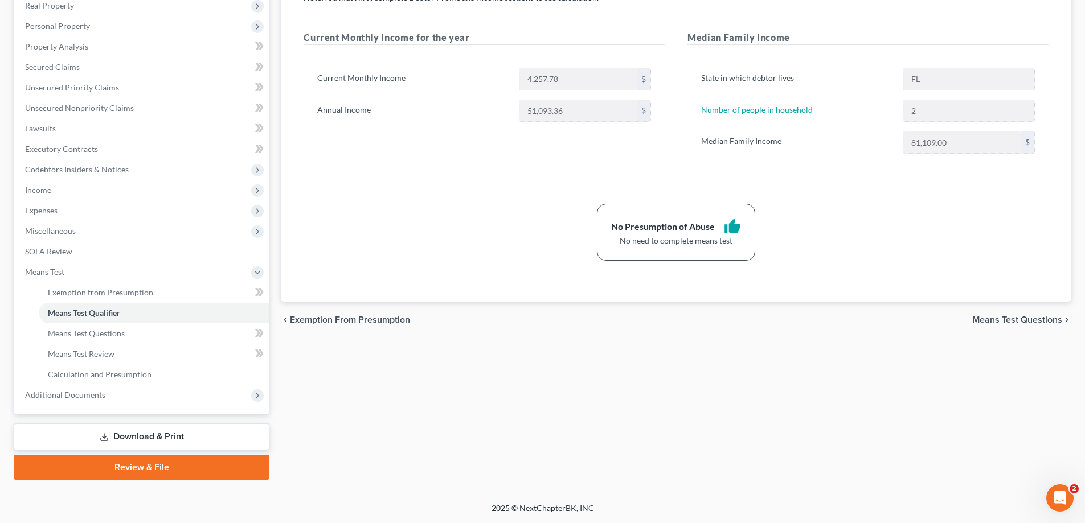
click at [162, 439] on link "Download & Print" at bounding box center [142, 437] width 256 height 27
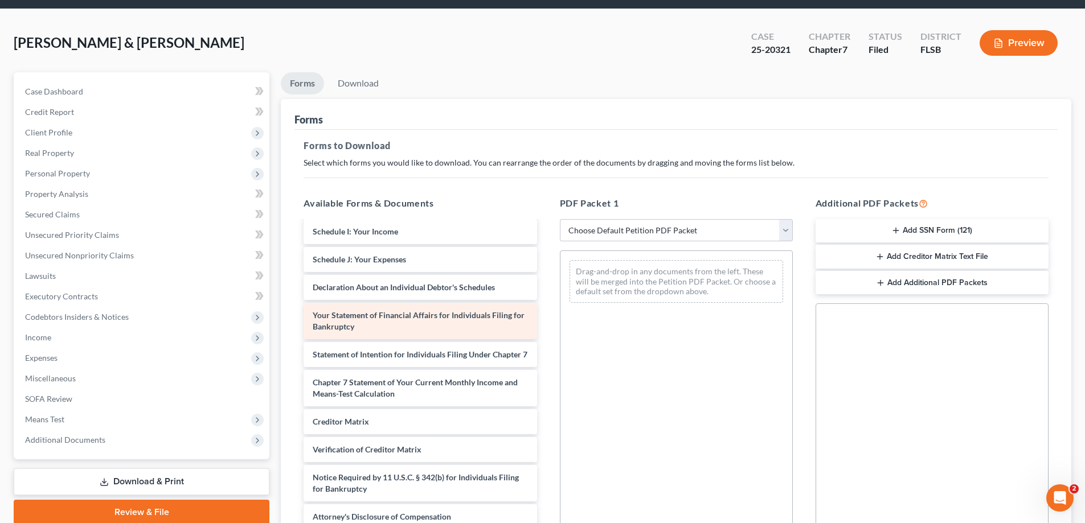
scroll to position [57, 0]
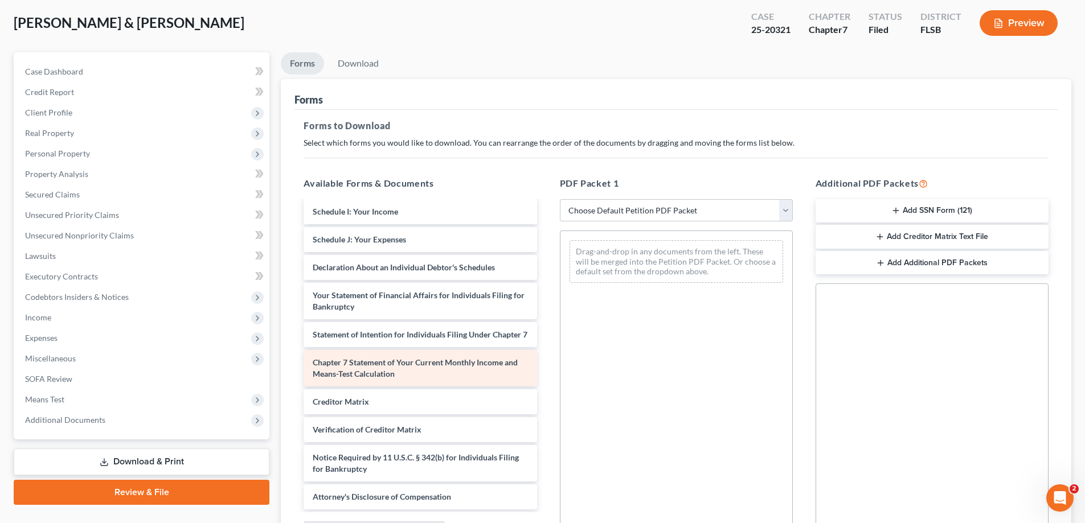
click at [419, 366] on span "Chapter 7 Statement of Your Current Monthly Income and Means-Test Calculation" at bounding box center [415, 368] width 205 height 21
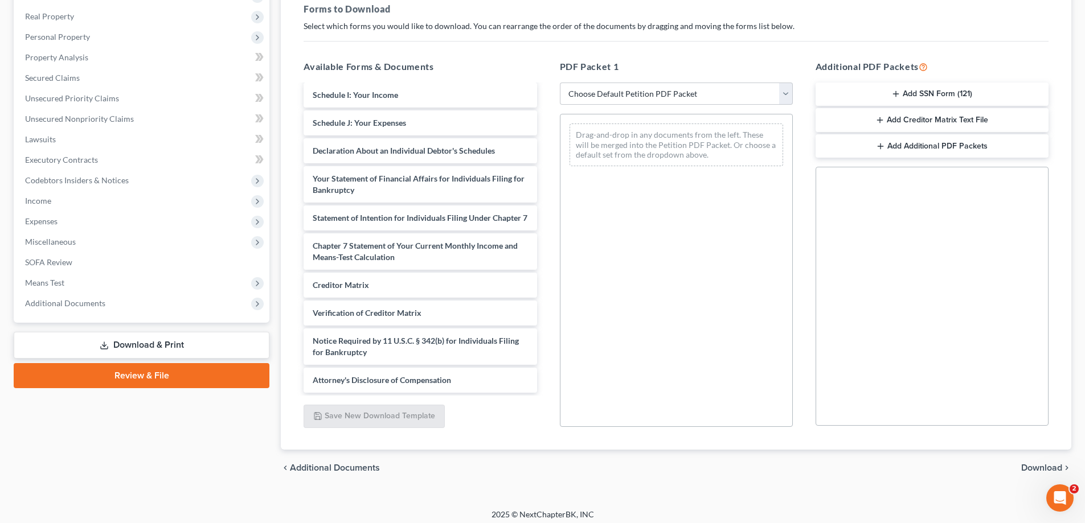
scroll to position [180, 0]
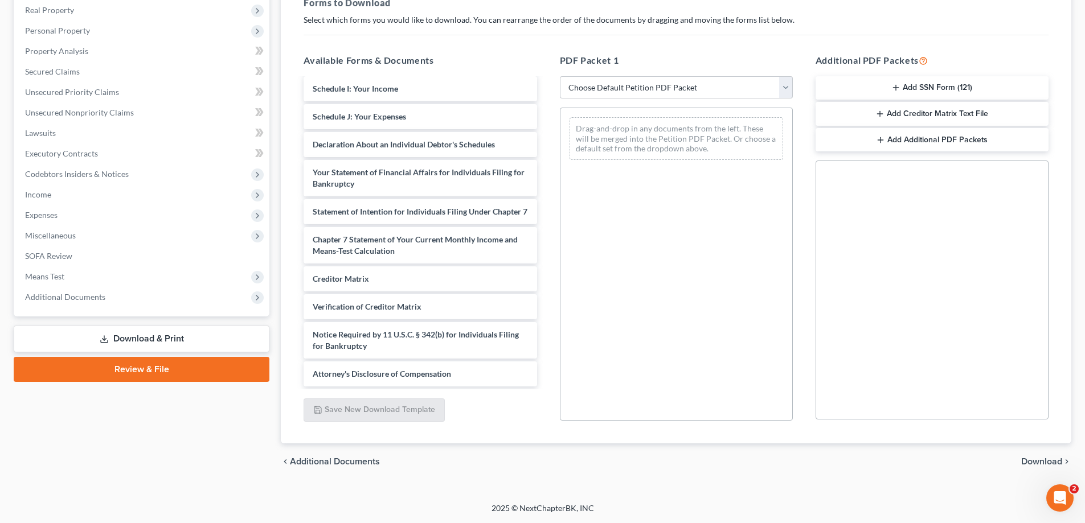
click at [1034, 460] on span "Download" at bounding box center [1041, 461] width 41 height 9
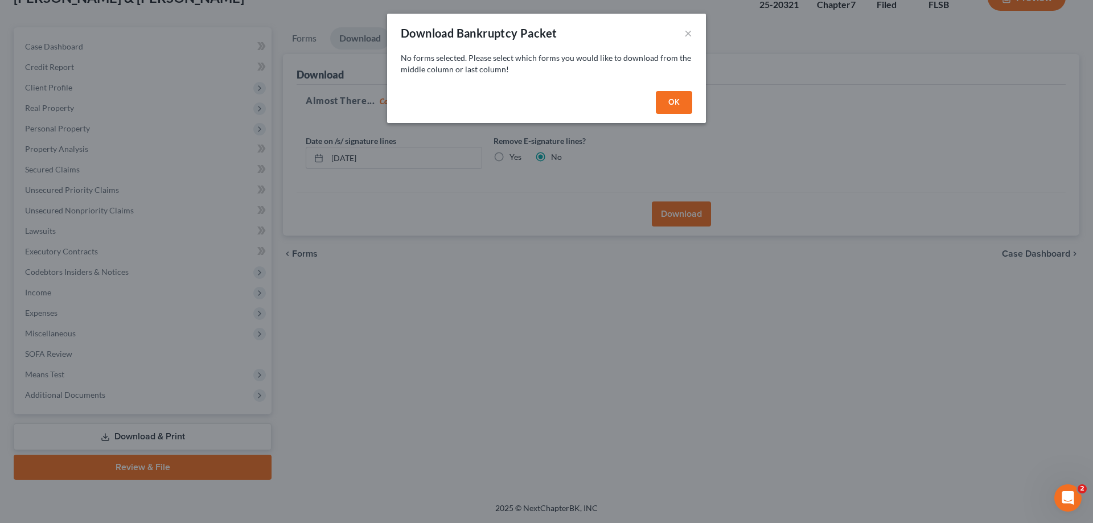
click at [666, 104] on button "OK" at bounding box center [674, 102] width 36 height 23
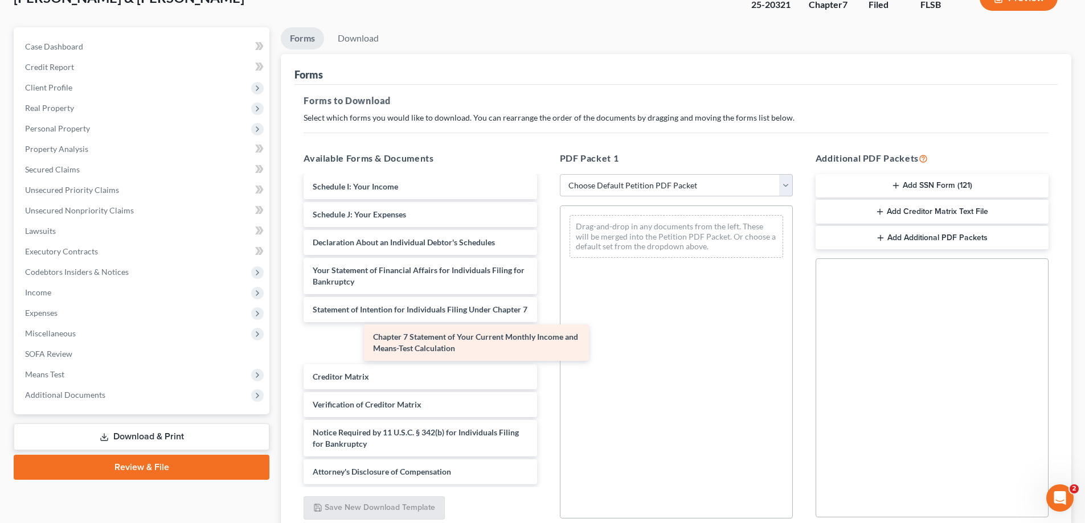
scroll to position [237, 0]
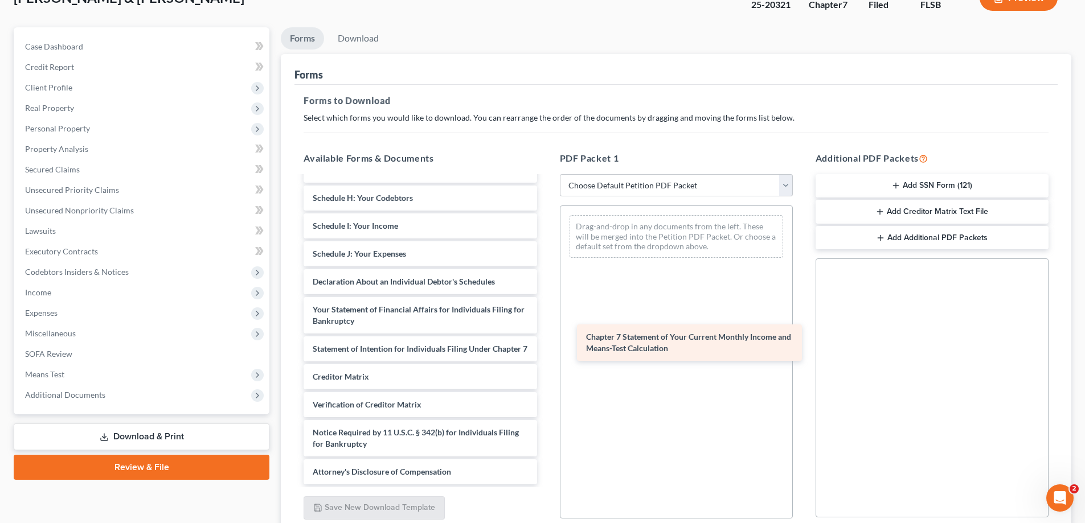
drag, startPoint x: 392, startPoint y: 347, endPoint x: 665, endPoint y: 347, distance: 273.3
click at [545, 347] on div "Chapter 7 Statement of Your Current Monthly Income and Means-Test Calculation D…" at bounding box center [419, 218] width 251 height 534
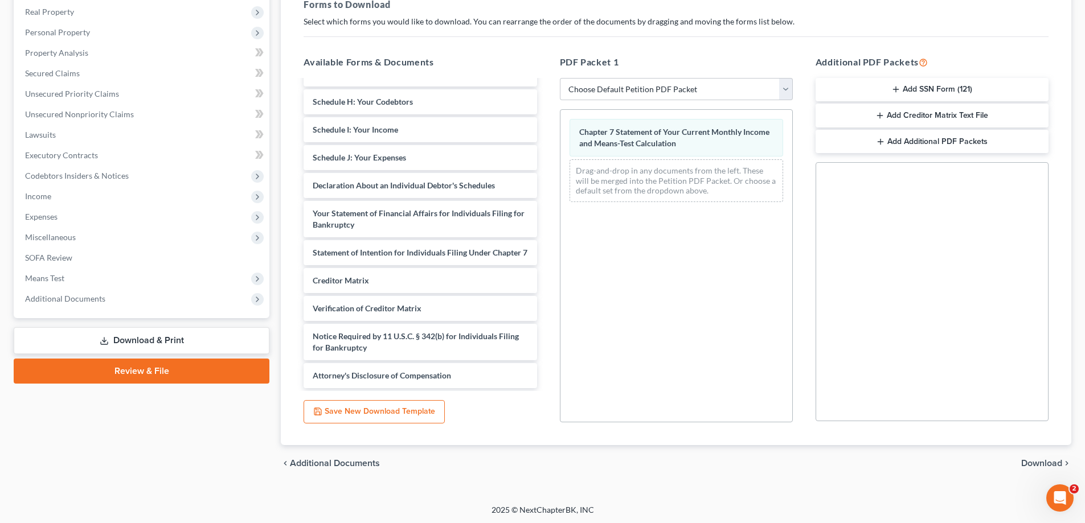
scroll to position [180, 0]
click at [1052, 462] on span "Download" at bounding box center [1041, 461] width 41 height 9
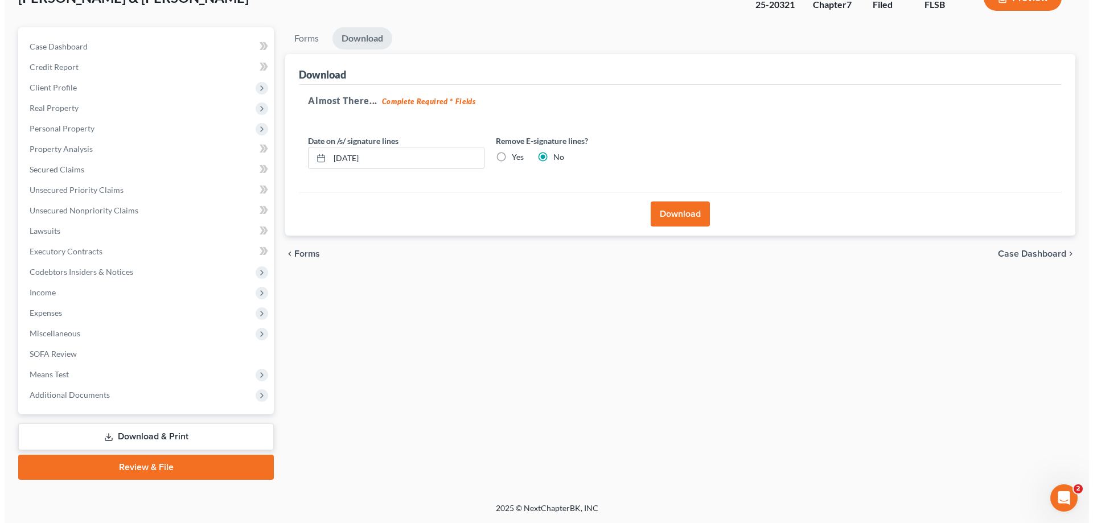
scroll to position [82, 0]
click at [681, 219] on button "Download" at bounding box center [675, 214] width 59 height 25
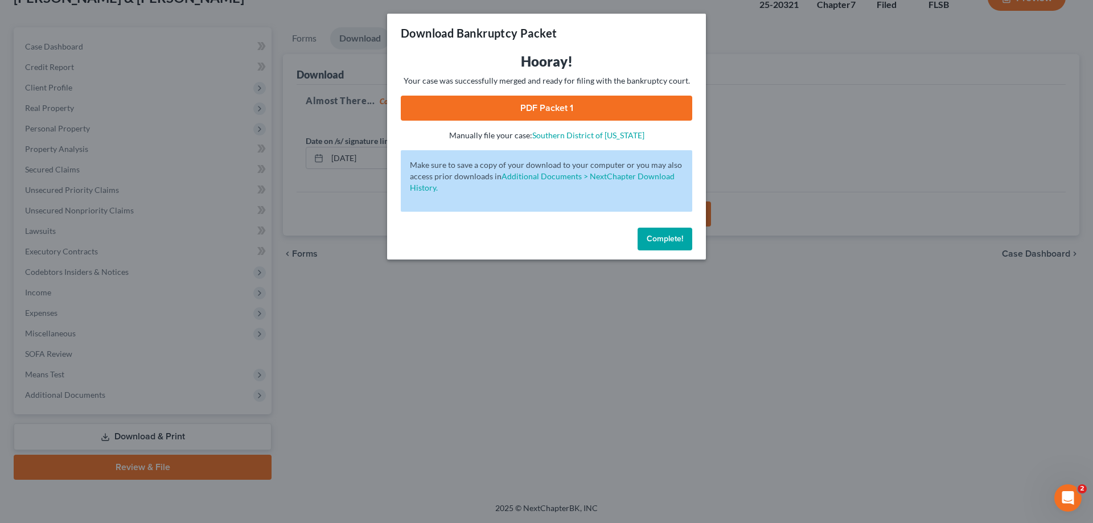
click at [559, 110] on link "PDF Packet 1" at bounding box center [547, 108] width 292 height 25
